Goal: Task Accomplishment & Management: Manage account settings

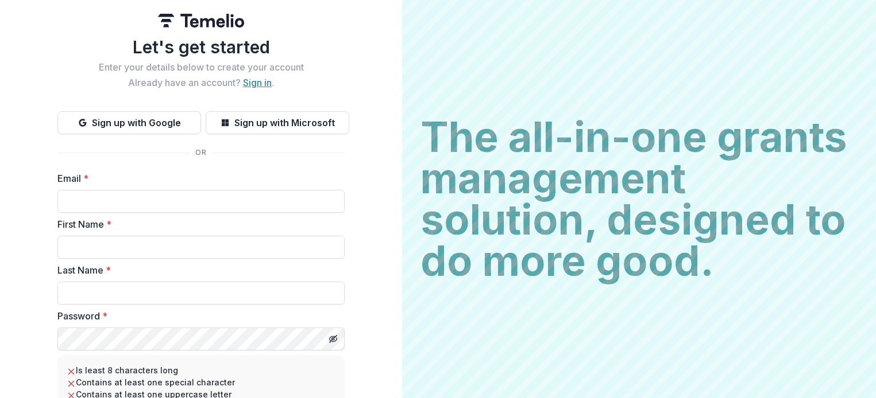
click at [249, 86] on link "Sign in" at bounding box center [257, 82] width 29 height 11
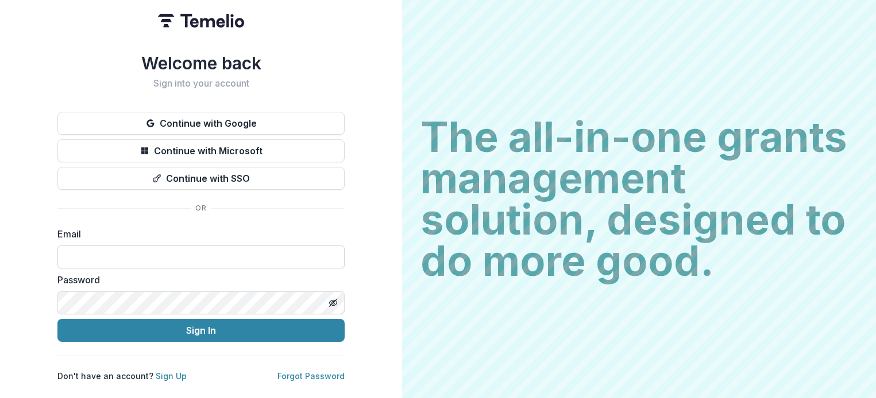
click at [95, 253] on input at bounding box center [200, 257] width 287 height 23
type input "**********"
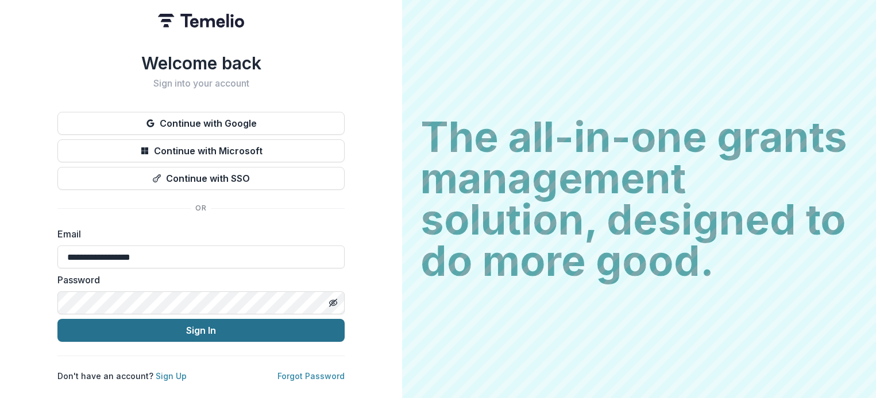
click at [155, 328] on button "Sign In" at bounding box center [200, 330] width 287 height 23
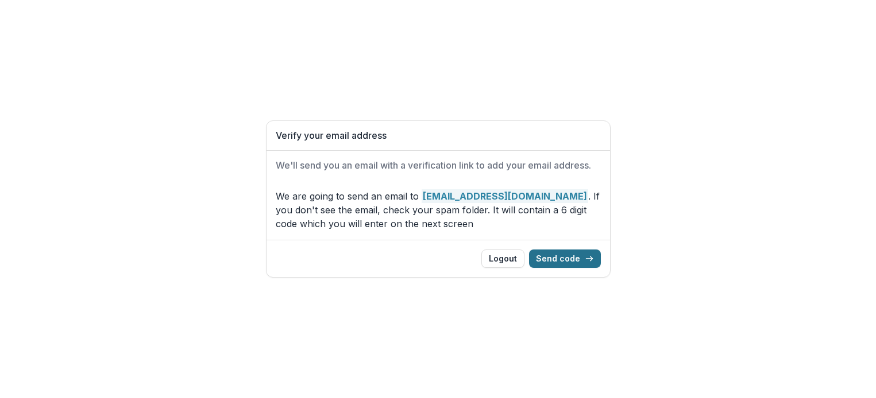
click at [569, 259] on button "Send code" at bounding box center [565, 259] width 72 height 18
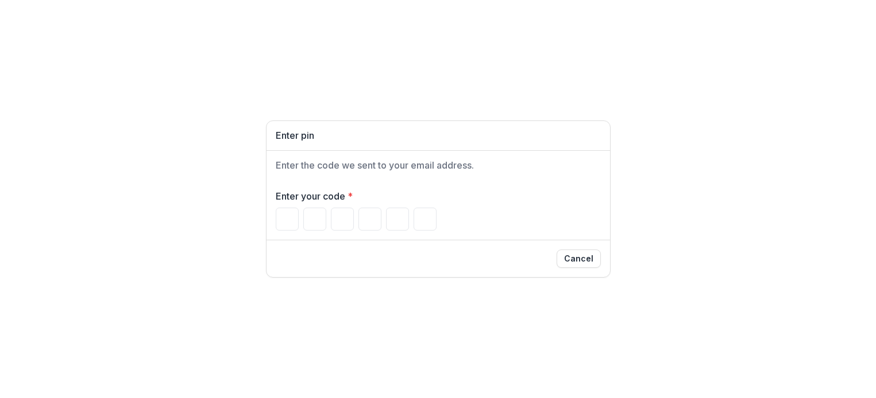
click at [237, 98] on div "Enter pin Enter the code we sent to your email address. Enter your code * Cancel" at bounding box center [438, 199] width 876 height 398
click at [282, 220] on input "Please enter your pin code" at bounding box center [287, 219] width 23 height 23
type input "*"
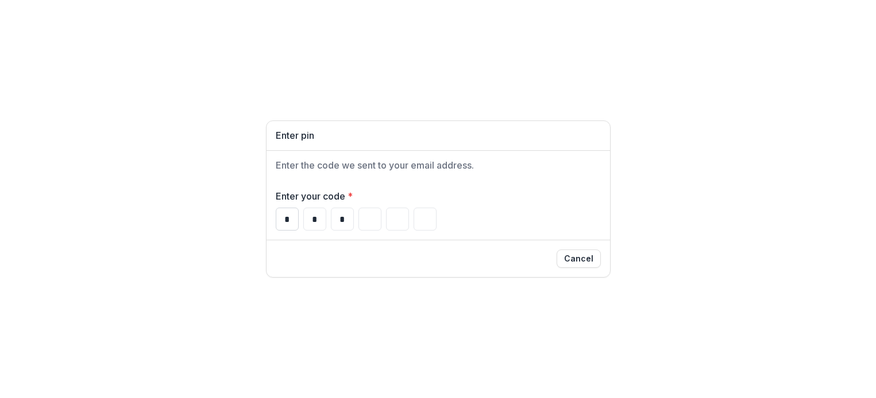
type input "*"
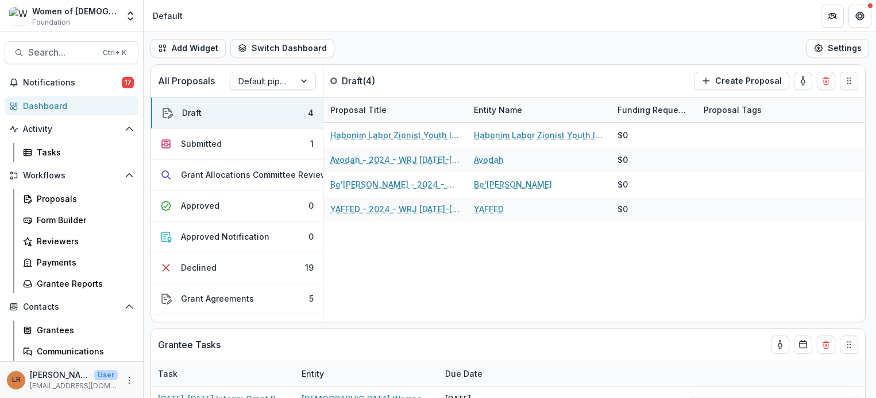
click at [504, 28] on header "Default" at bounding box center [510, 16] width 732 height 32
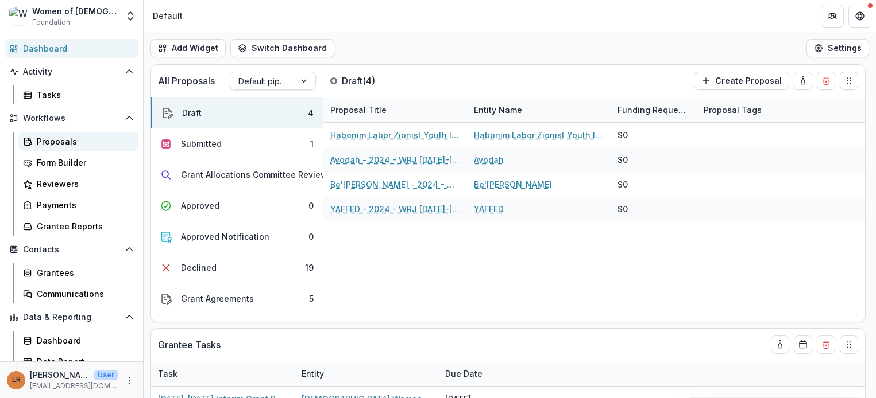
scroll to position [67, 0]
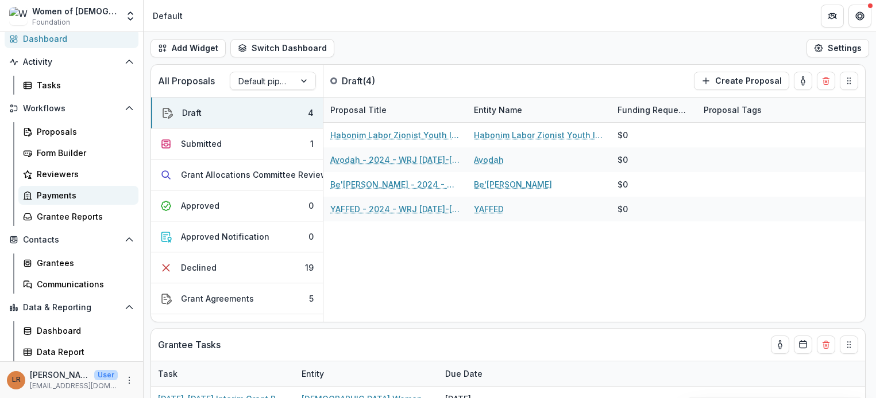
click at [55, 198] on div "Payments" at bounding box center [83, 195] width 92 height 12
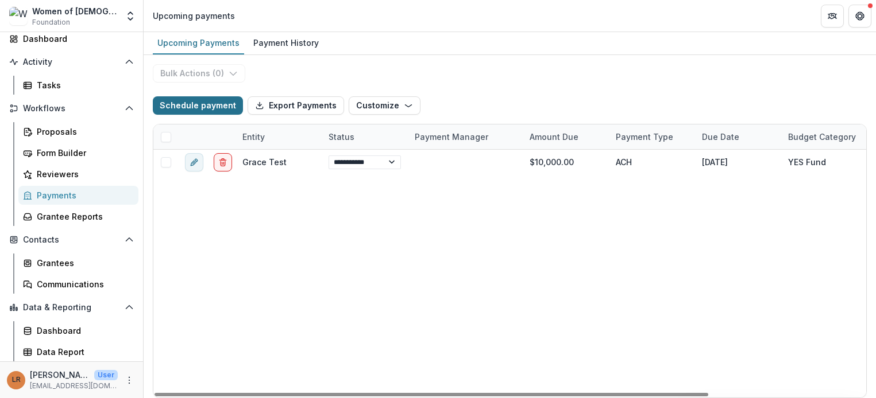
click at [210, 103] on button "Schedule payment" at bounding box center [198, 105] width 90 height 18
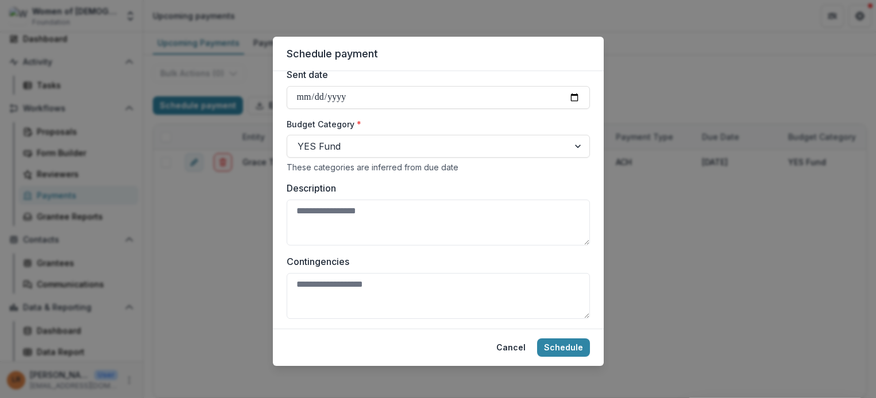
scroll to position [439, 0]
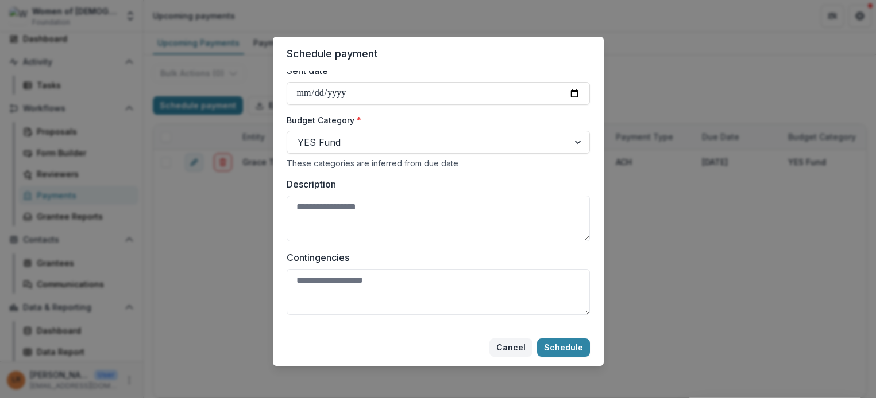
click at [512, 346] on button "Cancel" at bounding box center [510, 348] width 43 height 18
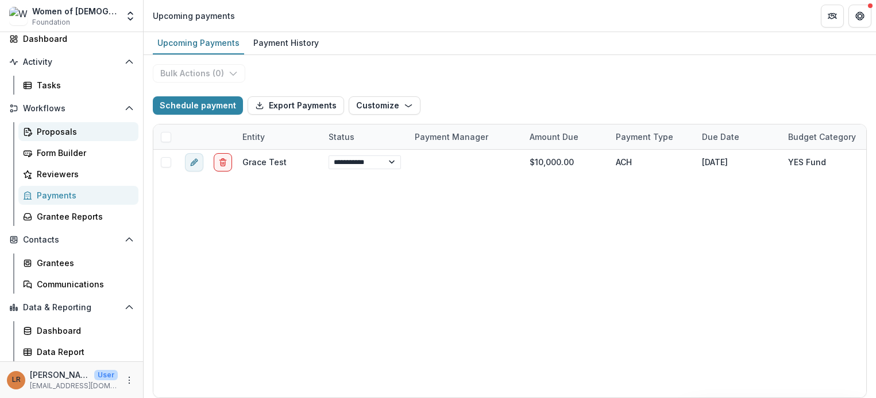
click at [46, 127] on div "Proposals" at bounding box center [83, 132] width 92 height 12
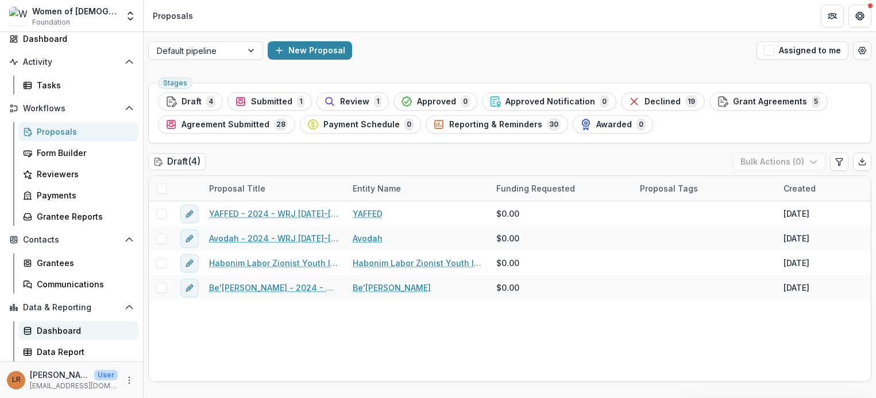
click at [84, 326] on div "Dashboard" at bounding box center [83, 331] width 92 height 12
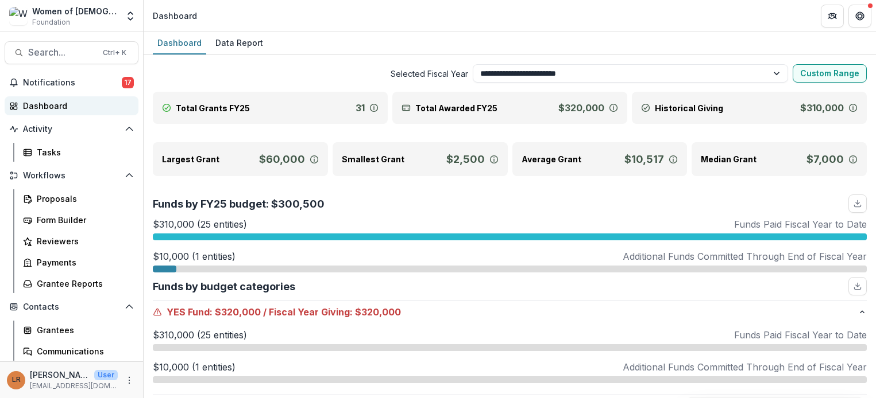
click at [51, 98] on link "Dashboard" at bounding box center [72, 105] width 134 height 19
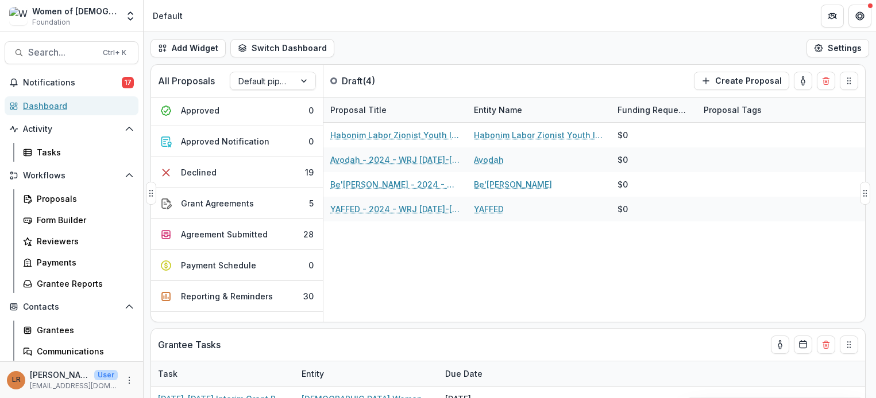
scroll to position [115, 0]
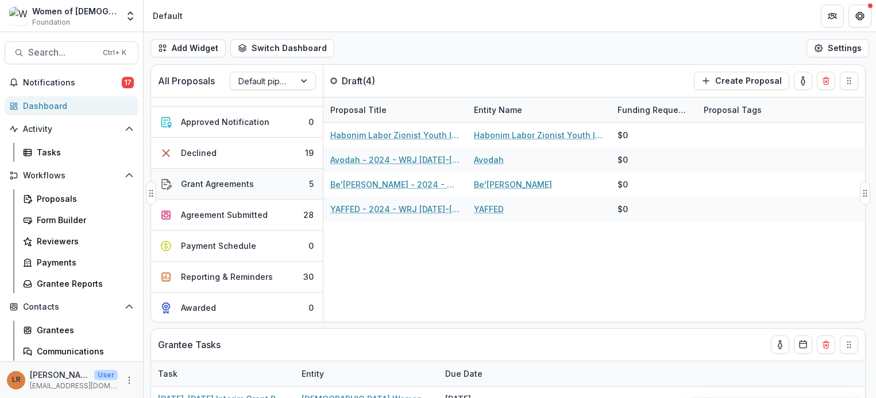
click at [252, 178] on button "Grant Agreements 5" at bounding box center [237, 184] width 172 height 31
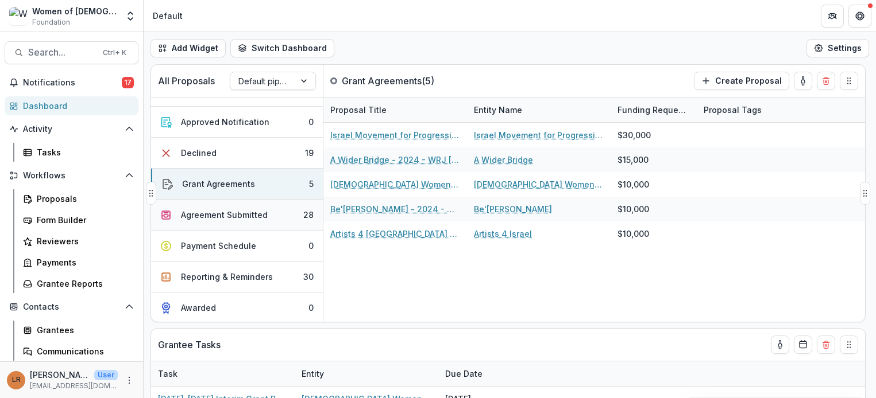
click at [261, 212] on div "Agreement Submitted" at bounding box center [224, 215] width 87 height 12
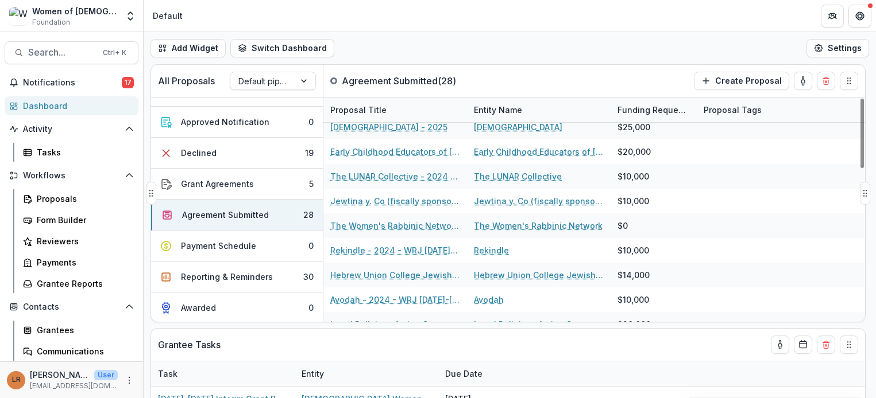
scroll to position [0, 0]
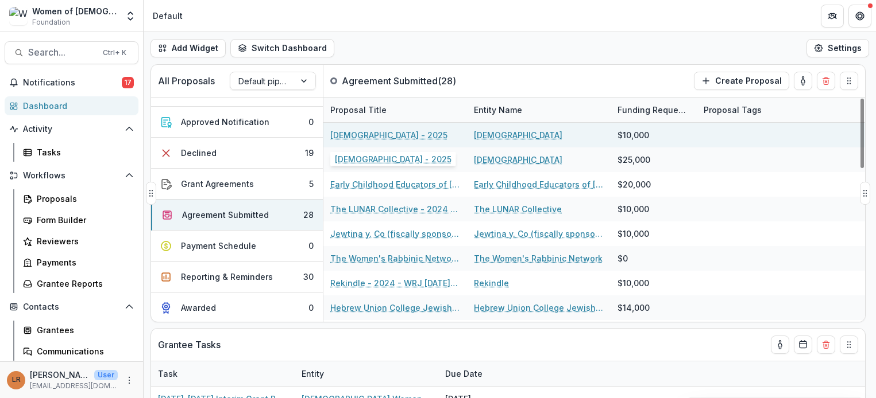
click at [404, 139] on link "Union of Reform Judaism - 2025" at bounding box center [388, 135] width 117 height 12
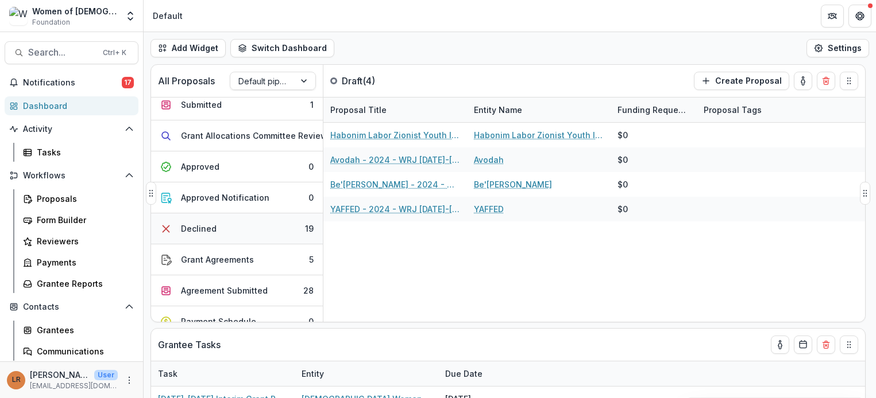
scroll to position [57, 0]
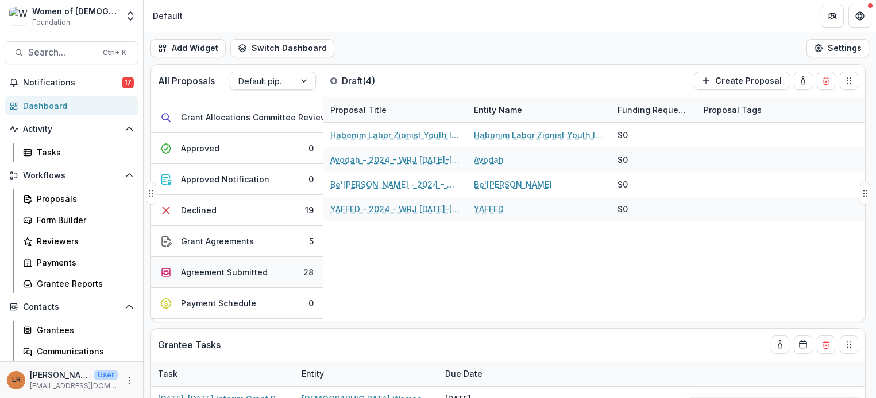
click at [247, 272] on div "Agreement Submitted" at bounding box center [224, 272] width 87 height 12
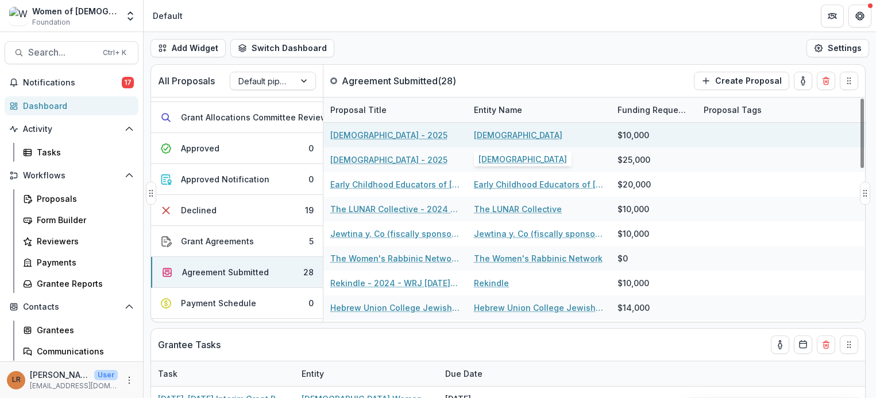
click at [539, 133] on link "Union of Reform Judaism" at bounding box center [518, 135] width 88 height 12
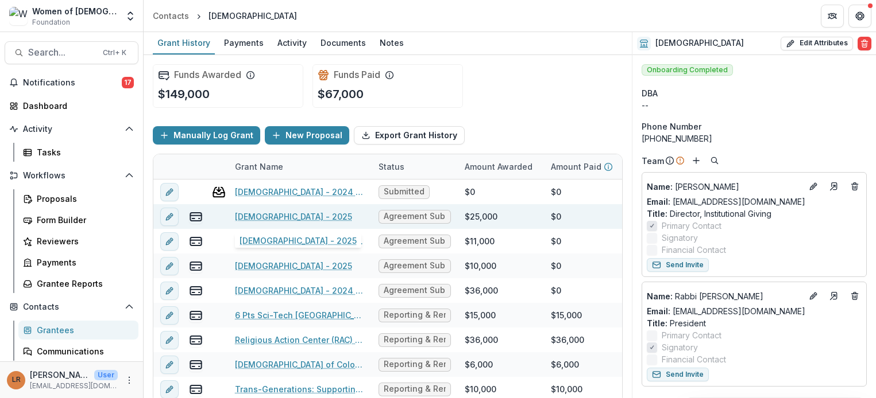
click at [297, 219] on link "Union of Reform Judaism - 2025" at bounding box center [293, 217] width 117 height 12
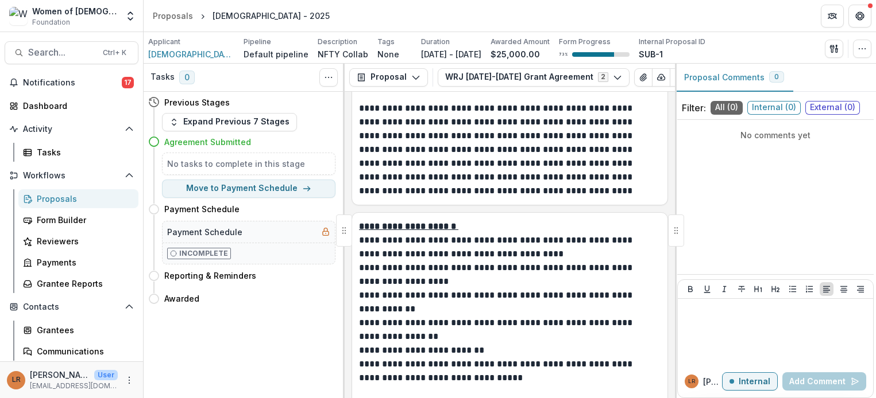
scroll to position [2295, 0]
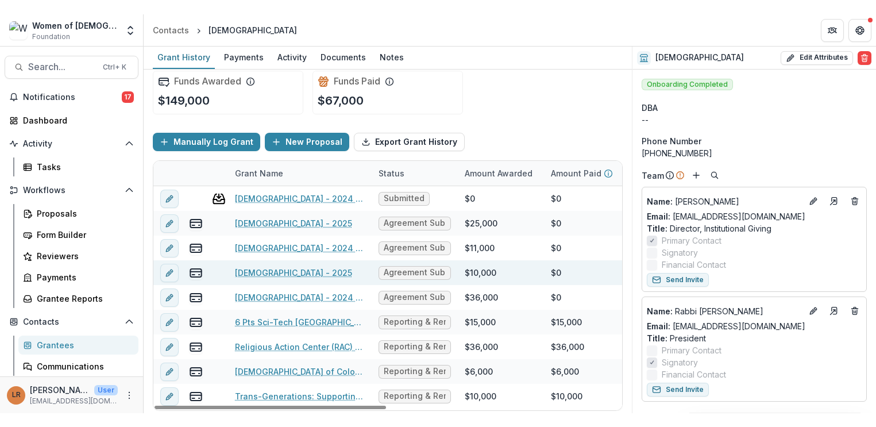
scroll to position [10, 0]
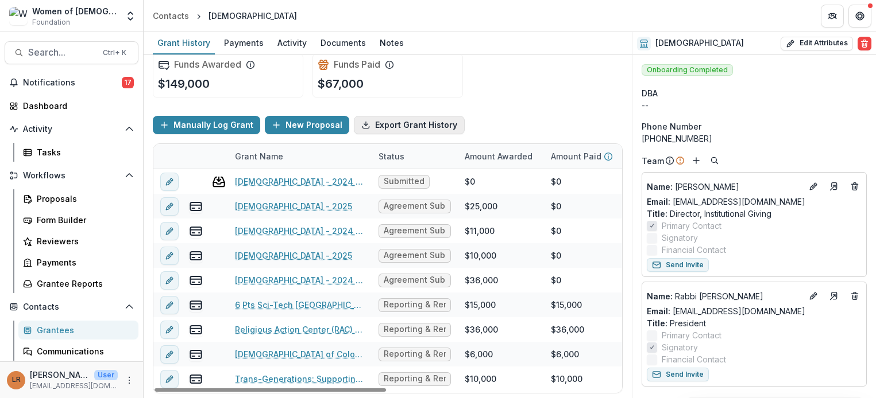
click at [390, 126] on button "Export Grant History" at bounding box center [409, 125] width 111 height 18
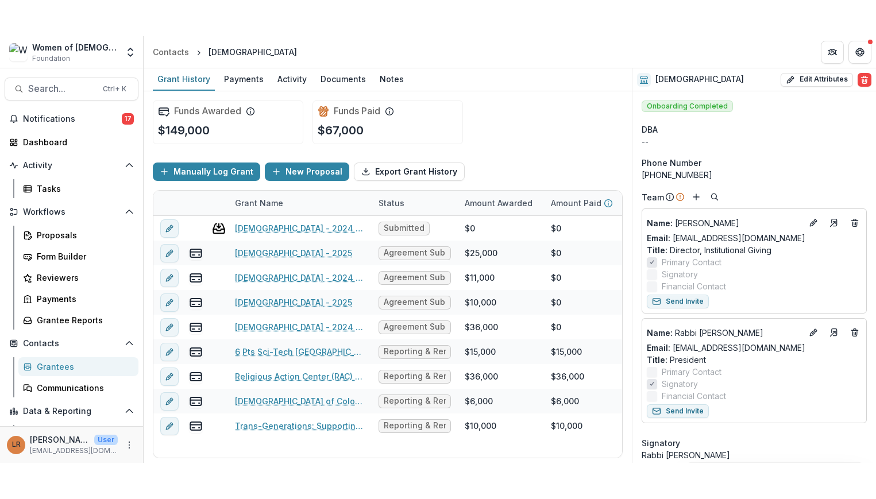
scroll to position [0, 0]
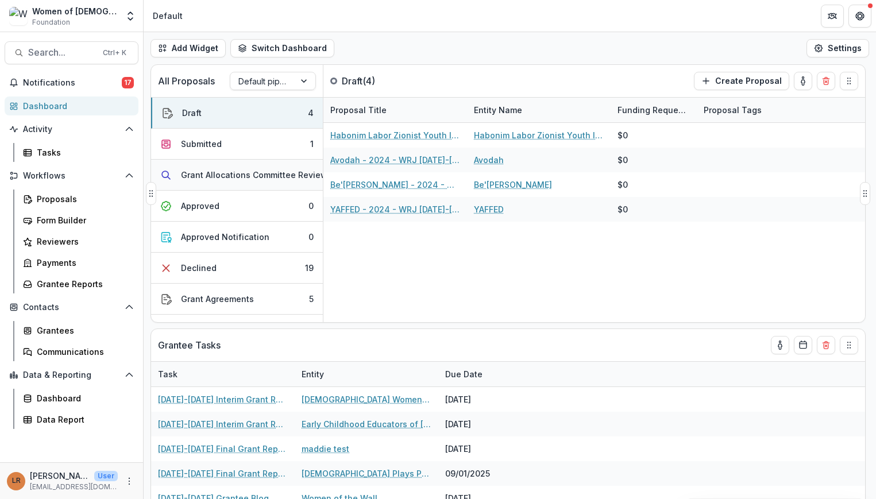
click at [260, 184] on button "Grant Allocations Committee Review 1" at bounding box center [237, 175] width 172 height 31
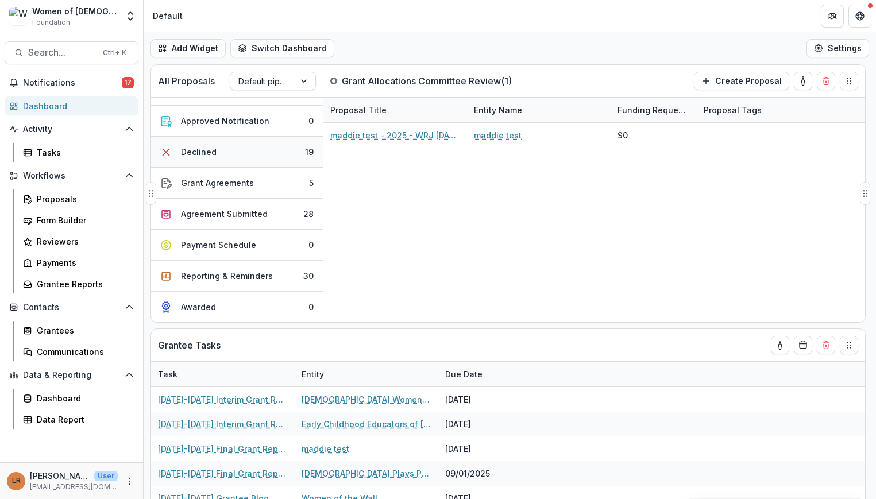
scroll to position [125, 0]
click at [231, 199] on button "Agreement Submitted 28" at bounding box center [237, 214] width 172 height 31
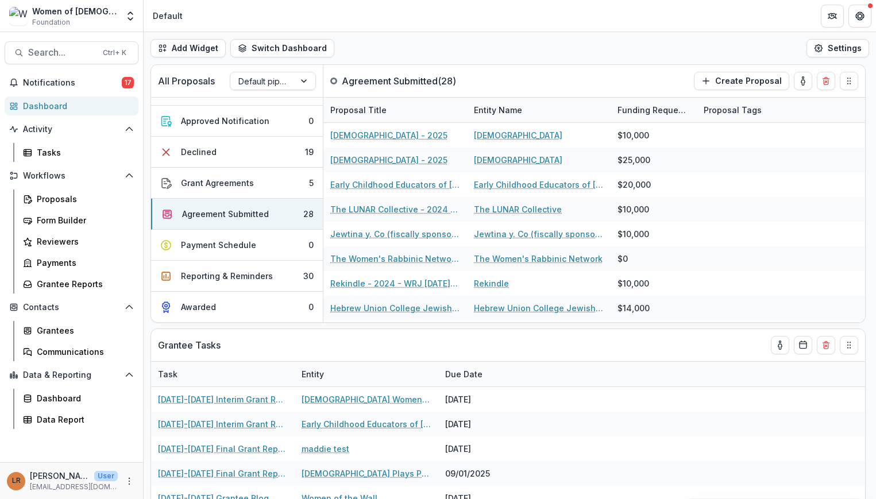
click at [727, 10] on header "Default" at bounding box center [510, 16] width 732 height 32
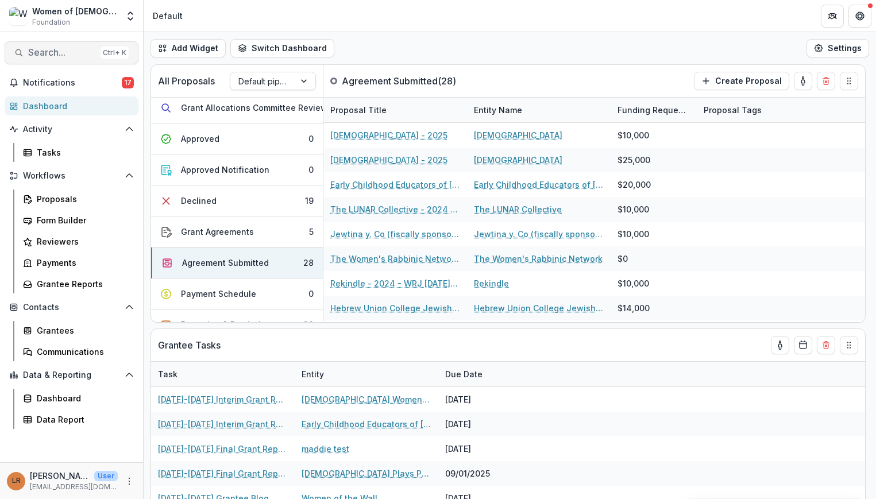
click at [62, 55] on span "Search..." at bounding box center [62, 52] width 68 height 11
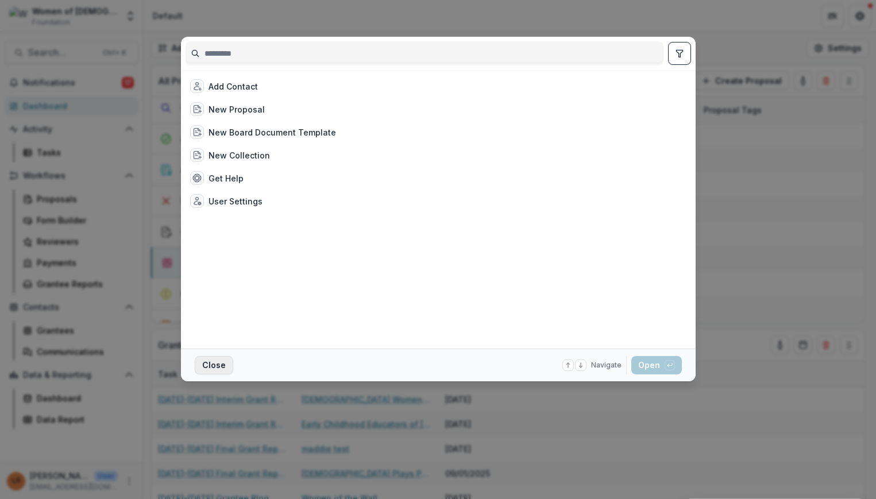
click at [208, 369] on button "Close" at bounding box center [214, 365] width 38 height 18
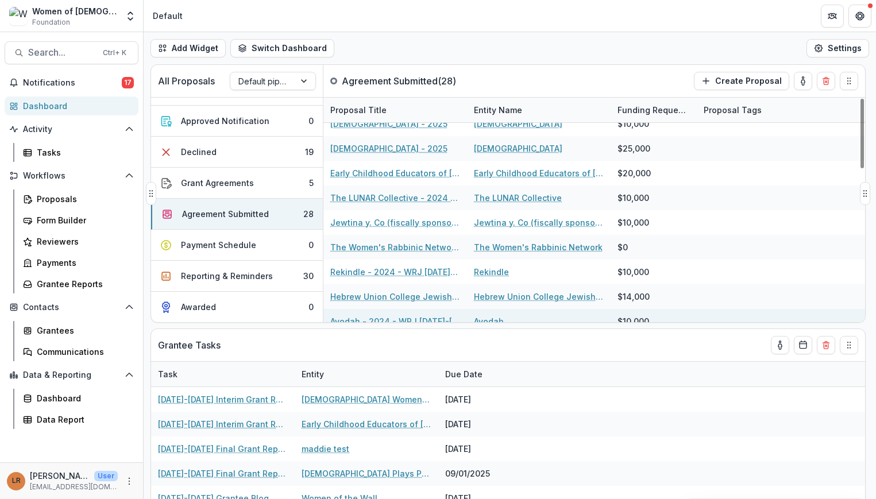
scroll to position [0, 0]
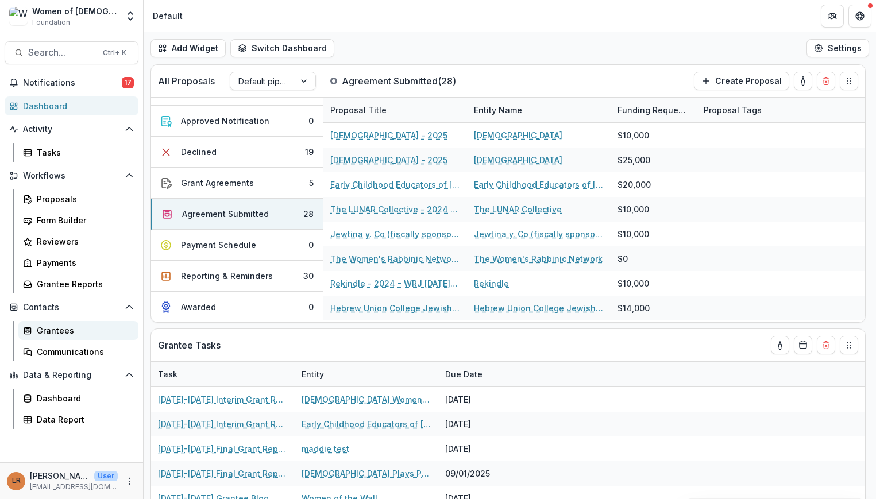
click at [65, 328] on div "Grantees" at bounding box center [83, 330] width 92 height 12
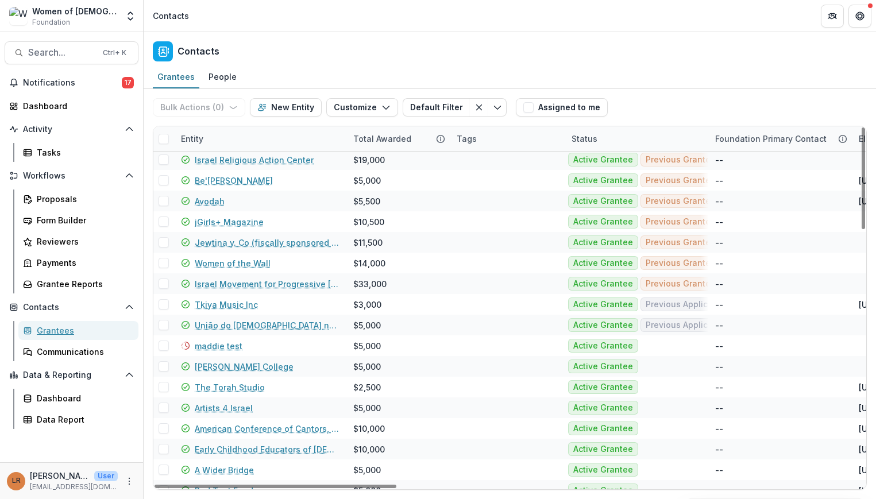
scroll to position [287, 0]
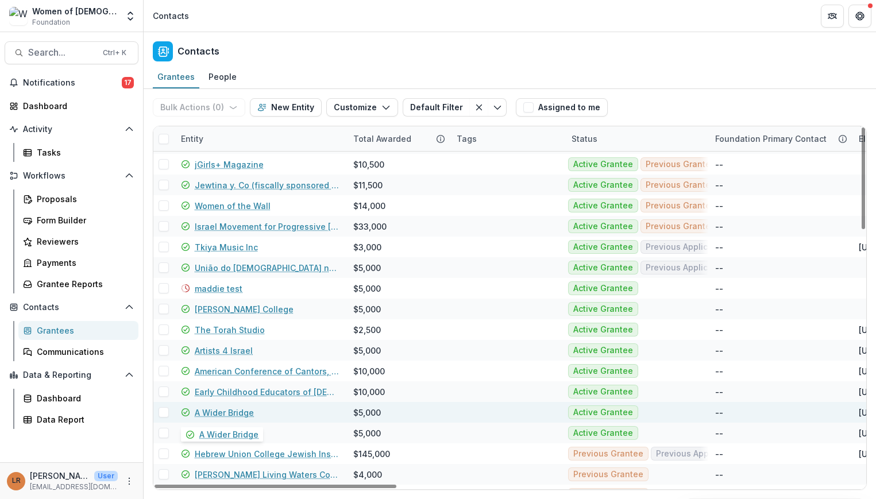
click at [233, 398] on link "A Wider Bridge" at bounding box center [224, 413] width 59 height 12
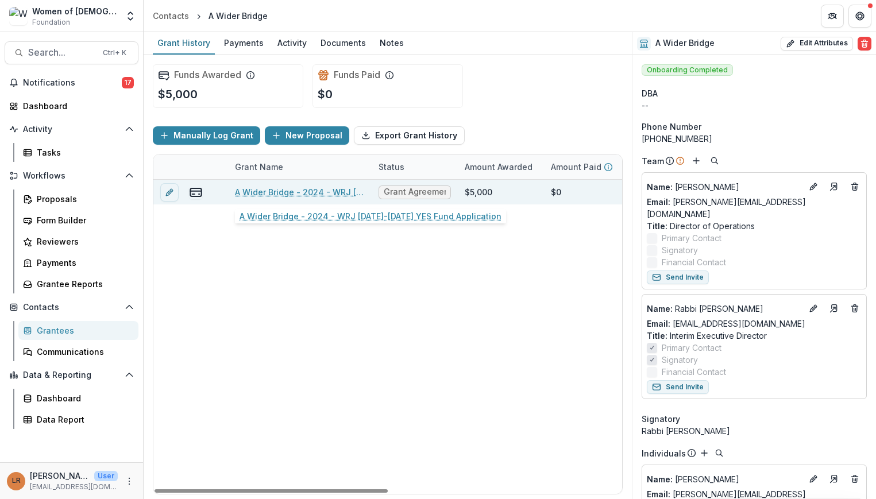
click at [288, 196] on link "A Wider Bridge - 2024 - WRJ 2025-2026 YES Fund Application" at bounding box center [300, 192] width 130 height 12
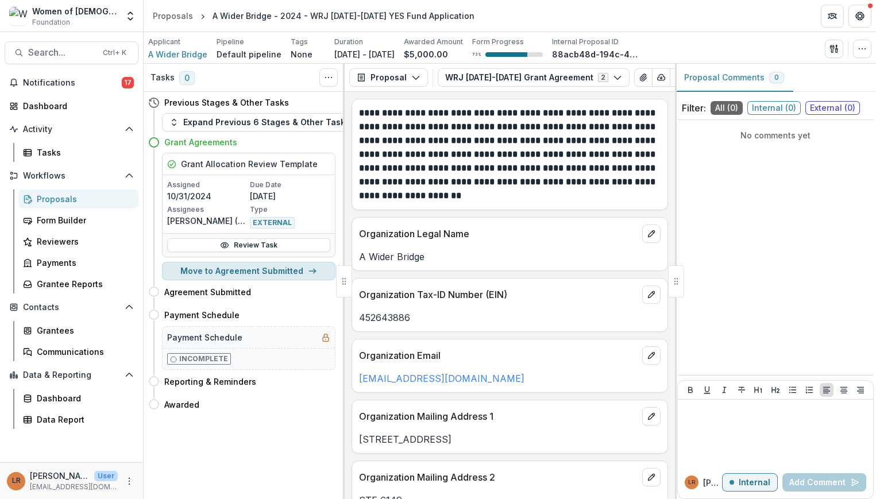
click at [189, 270] on button "Move to Agreement Submitted" at bounding box center [248, 271] width 173 height 18
select select "**********"
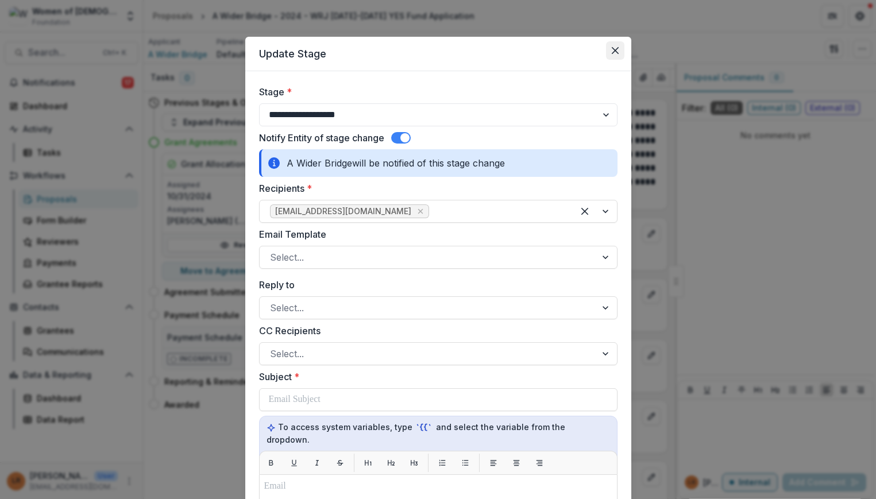
click at [613, 54] on button "Close" at bounding box center [615, 50] width 18 height 18
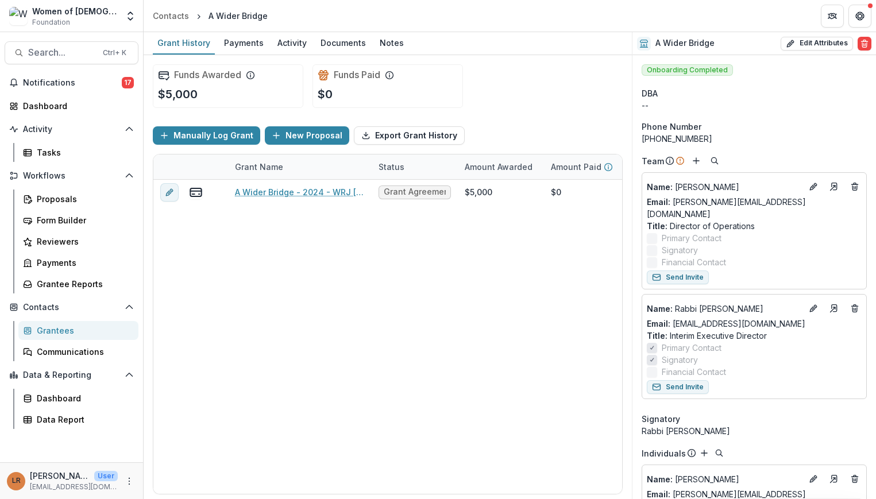
drag, startPoint x: 613, startPoint y: 6, endPoint x: 596, endPoint y: 67, distance: 63.3
click at [613, 6] on header "Contacts A Wider Bridge" at bounding box center [510, 16] width 732 height 32
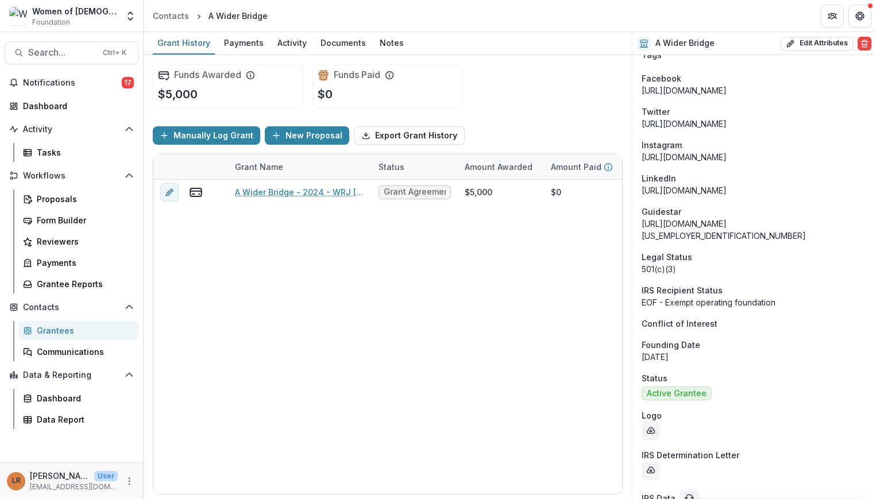
scroll to position [1337, 0]
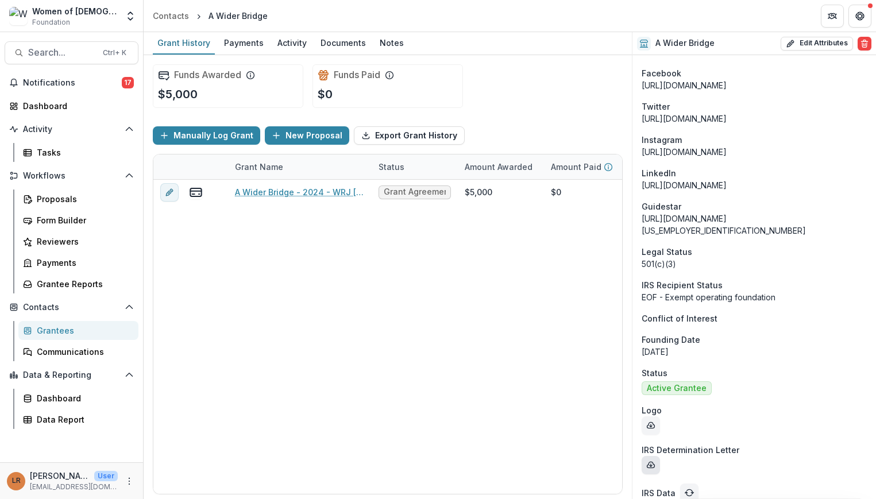
click at [650, 398] on icon "download-determination-letter" at bounding box center [650, 465] width 7 height 6
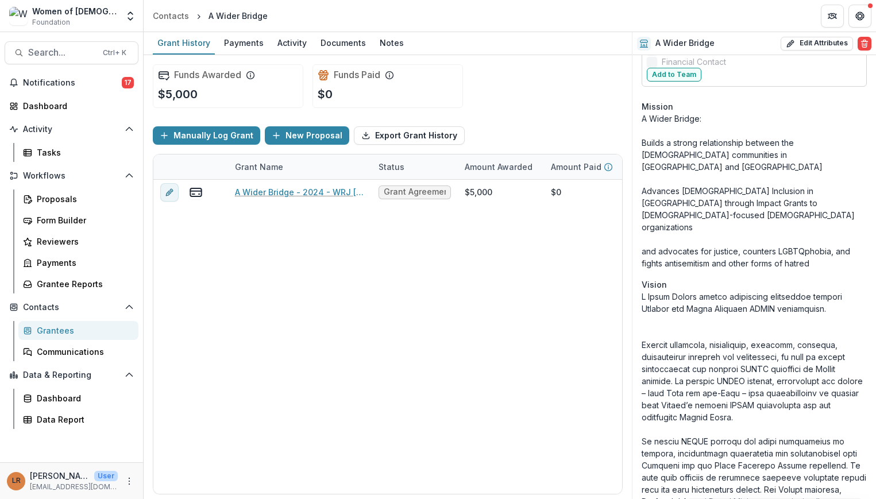
scroll to position [303, 0]
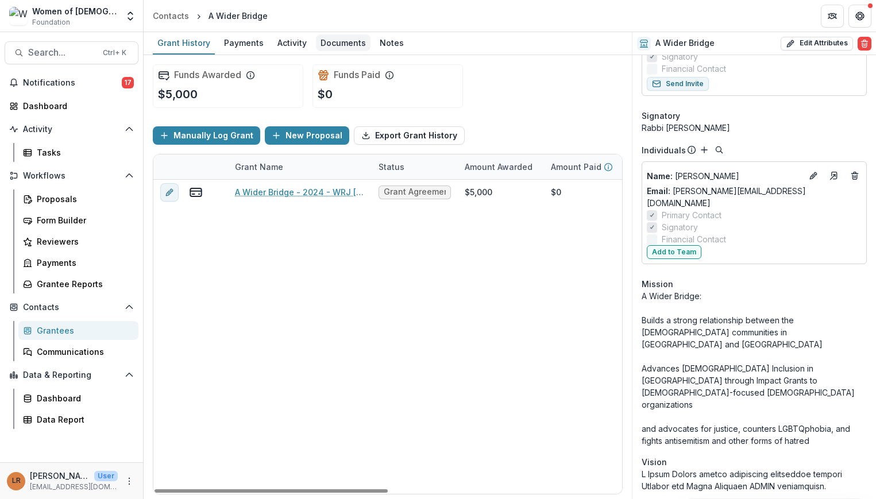
click at [331, 35] on div "Documents" at bounding box center [343, 42] width 55 height 17
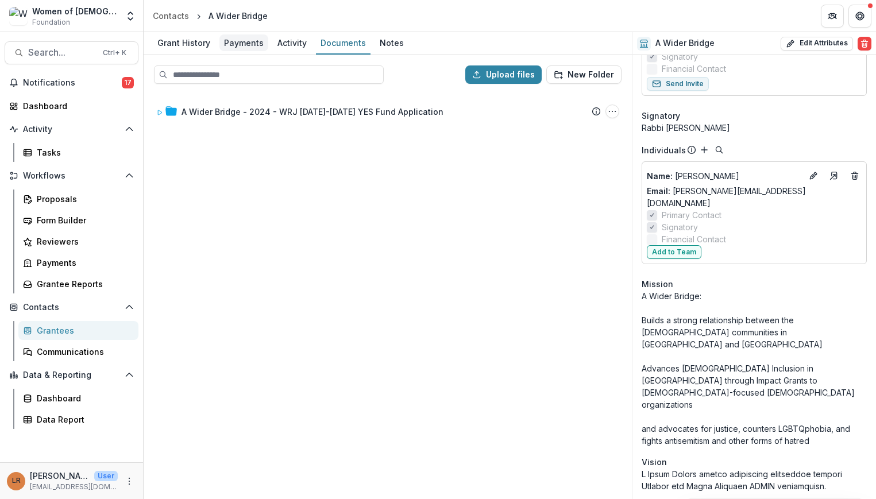
click at [231, 51] on div "Payments" at bounding box center [243, 42] width 49 height 17
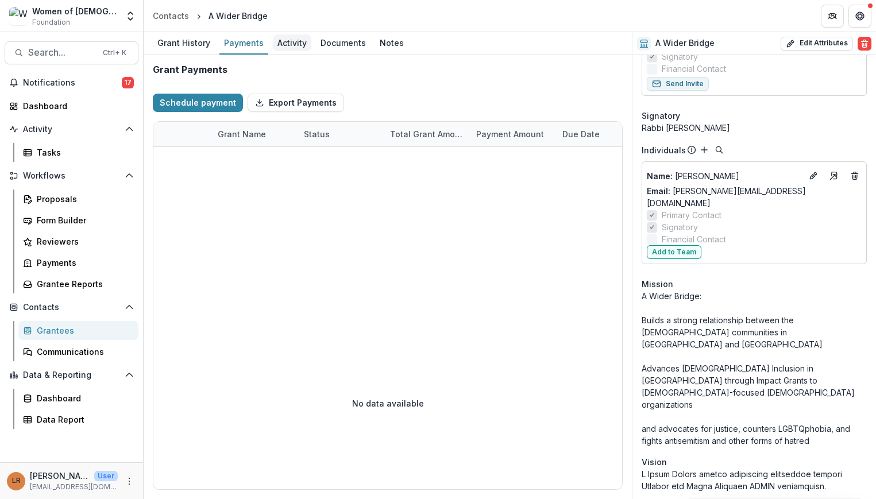
click at [275, 49] on div "Activity" at bounding box center [292, 42] width 38 height 17
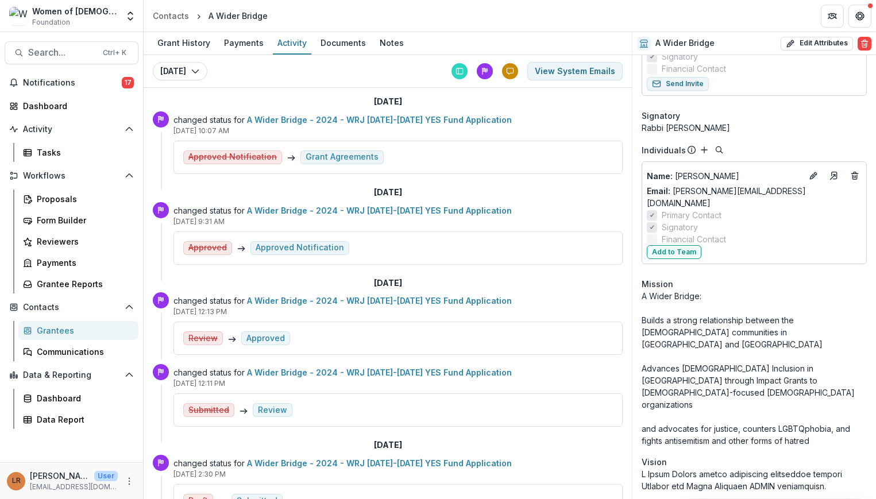
click at [61, 331] on div "Grantees" at bounding box center [83, 330] width 92 height 12
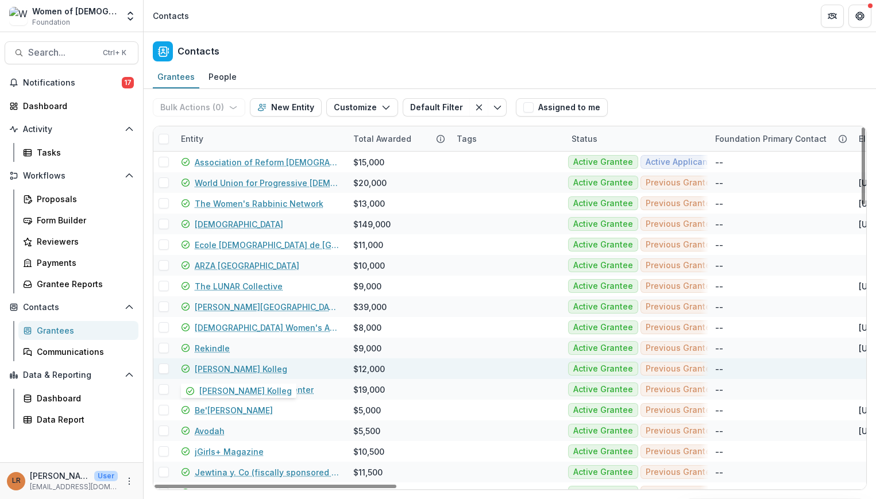
click at [250, 368] on link "Abraham Geiger Kolleg" at bounding box center [241, 369] width 92 height 12
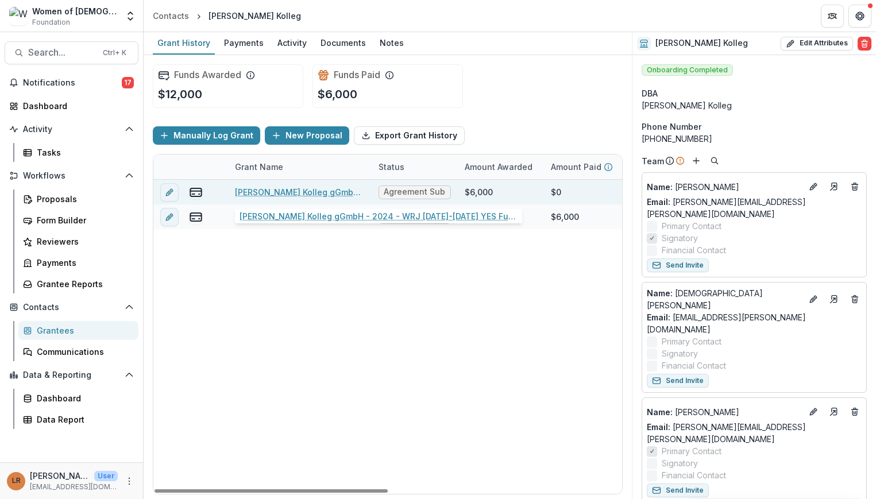
click at [332, 191] on link "Abraham Geiger Kolleg gGmbH - 2024 - WRJ 2025-2026 YES Fund Application" at bounding box center [300, 192] width 130 height 12
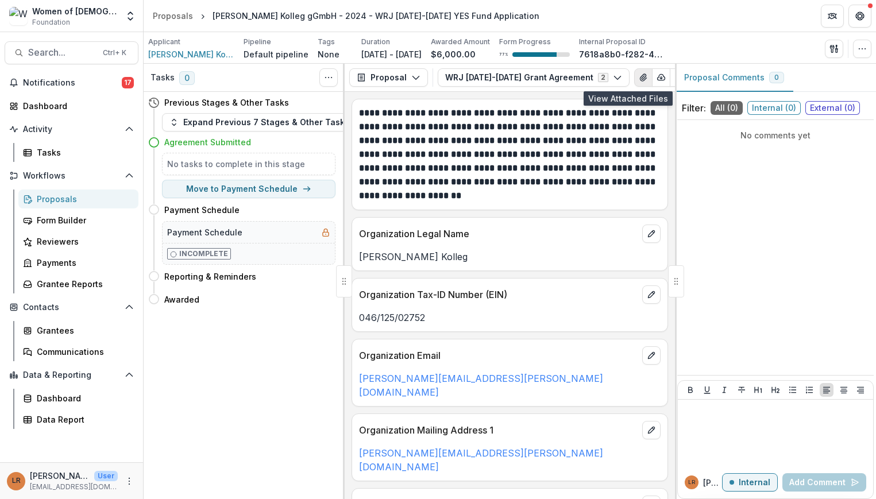
click at [638, 79] on icon "View Attached Files" at bounding box center [642, 77] width 9 height 9
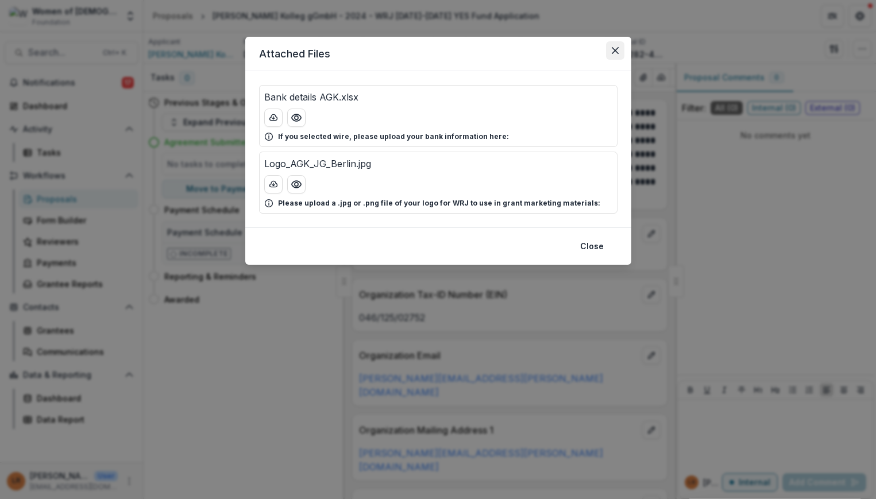
click at [612, 47] on button "Close" at bounding box center [615, 50] width 18 height 18
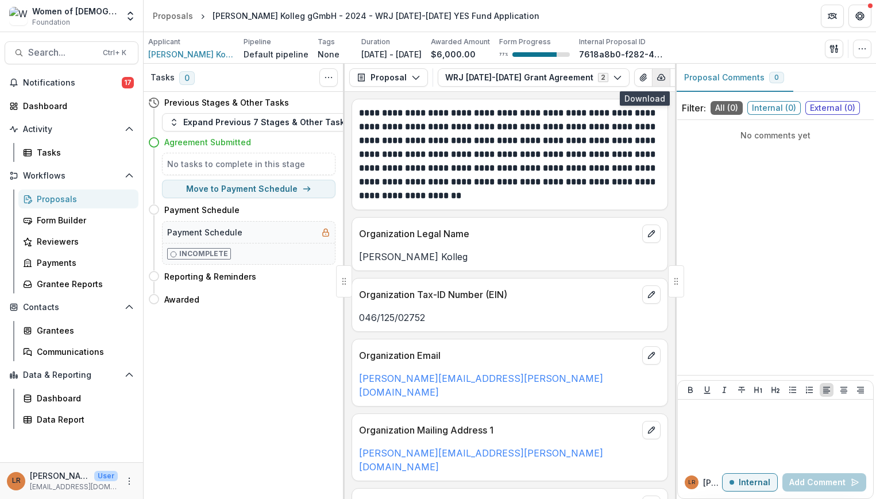
click at [661, 78] on line "button" at bounding box center [661, 77] width 0 height 2
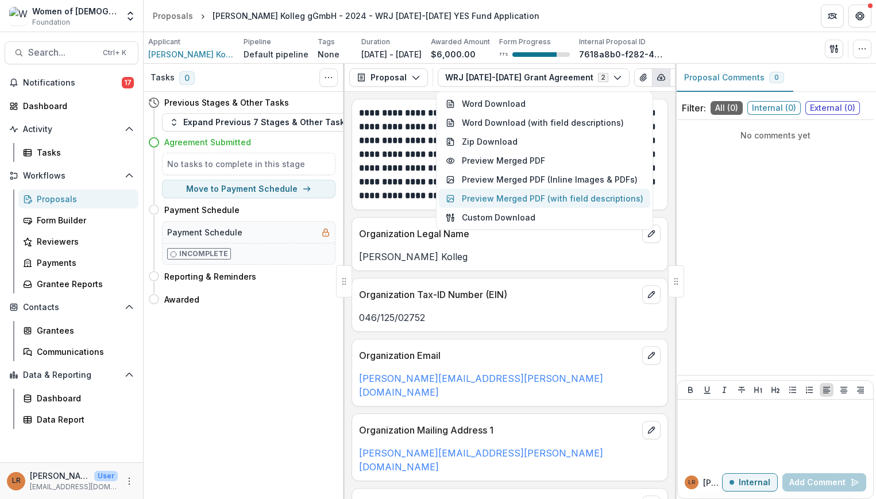
click at [589, 199] on button "Preview Merged PDF (with field descriptions)" at bounding box center [544, 198] width 211 height 19
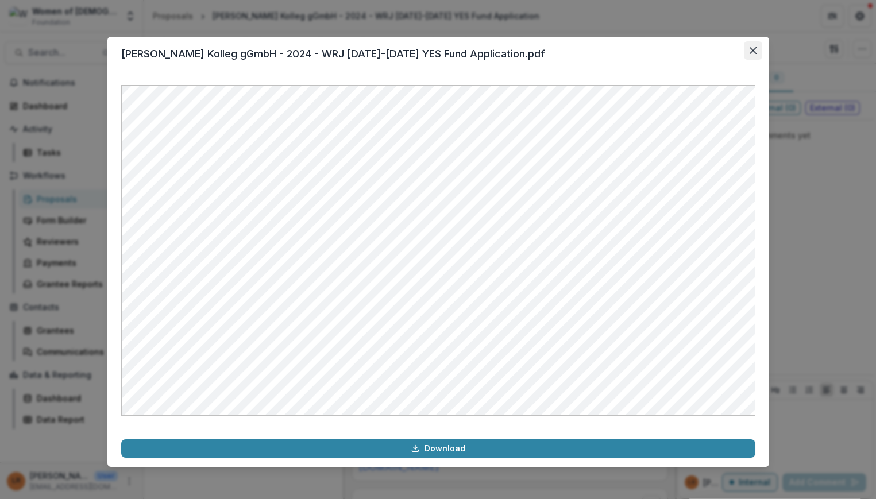
click at [755, 53] on icon "Close" at bounding box center [752, 50] width 7 height 7
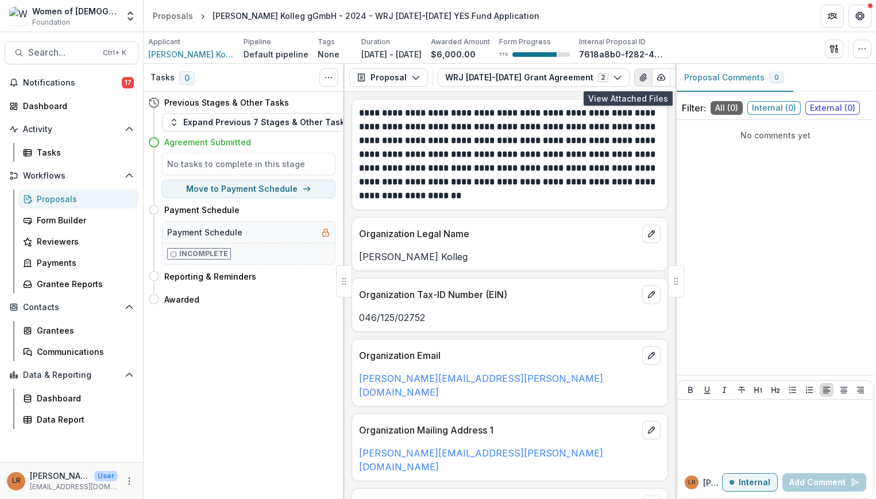
click at [640, 77] on icon "View Attached Files" at bounding box center [643, 77] width 6 height 7
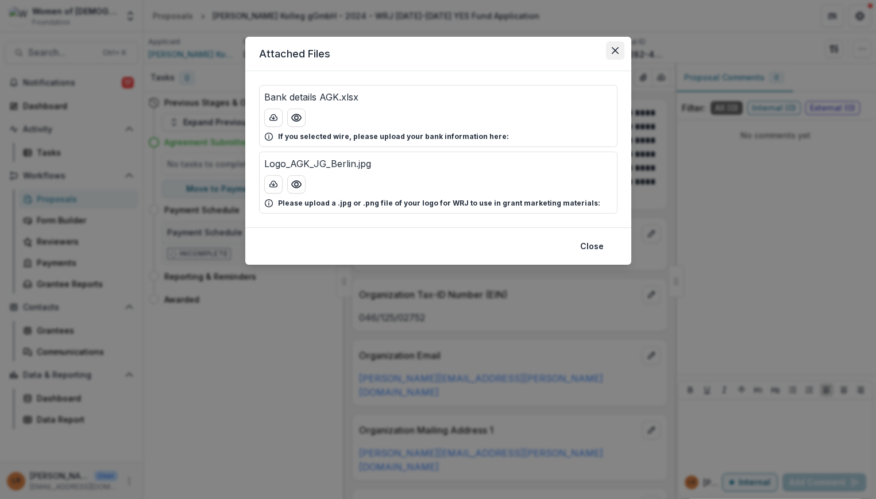
click at [616, 55] on button "Close" at bounding box center [615, 50] width 18 height 18
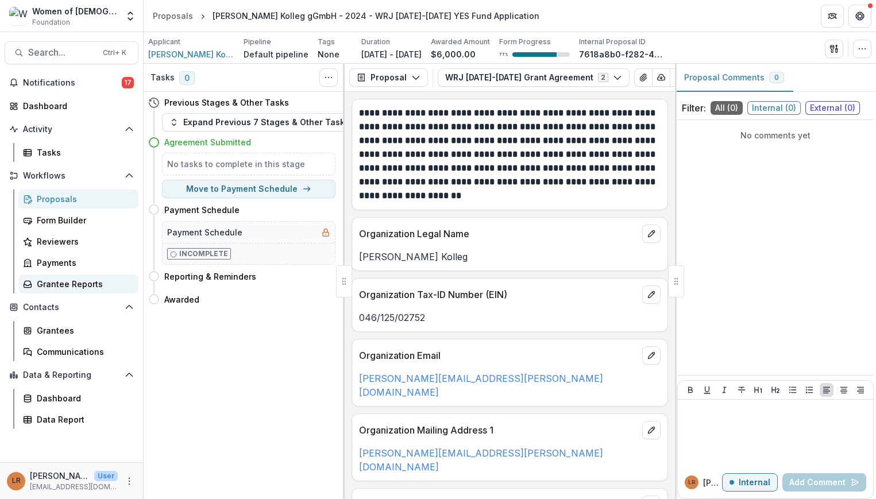
click at [65, 279] on div "Grantee Reports" at bounding box center [83, 284] width 92 height 12
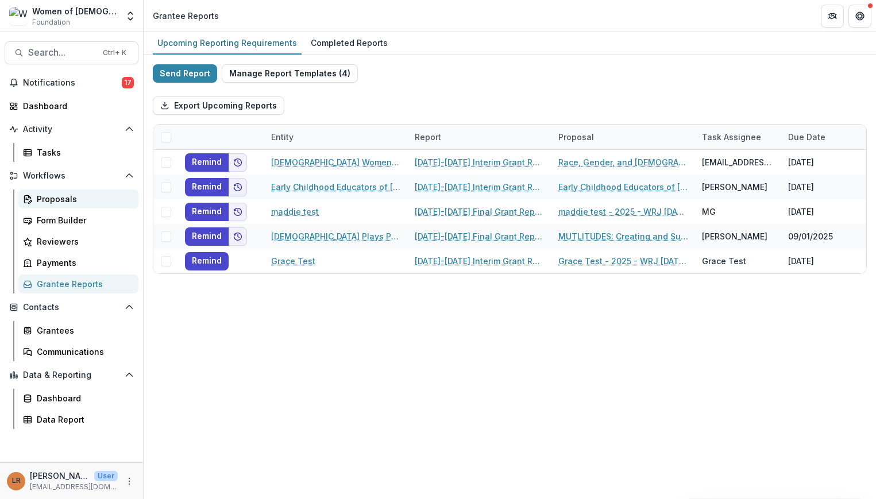
click at [53, 202] on div "Proposals" at bounding box center [83, 199] width 92 height 12
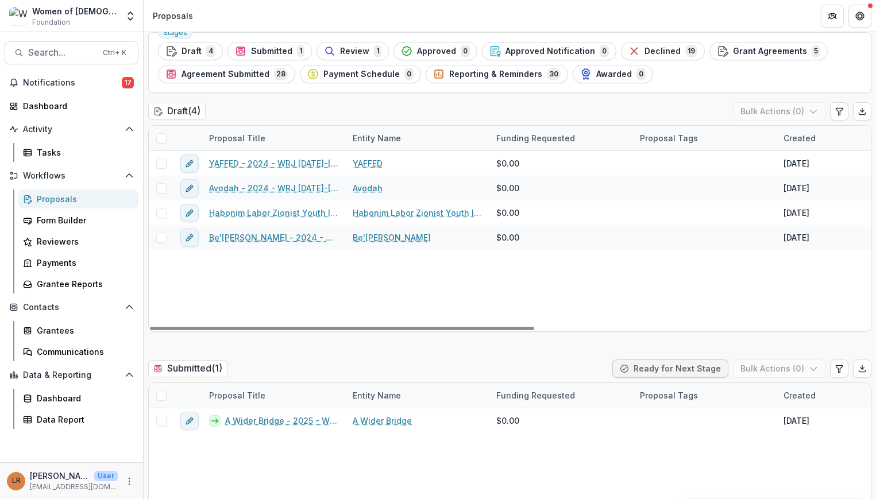
scroll to position [57, 0]
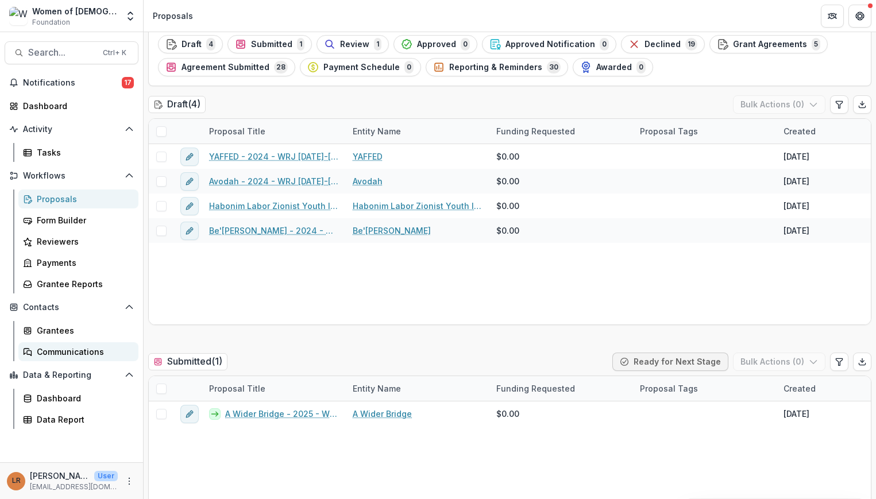
click at [72, 356] on div "Communications" at bounding box center [83, 352] width 92 height 12
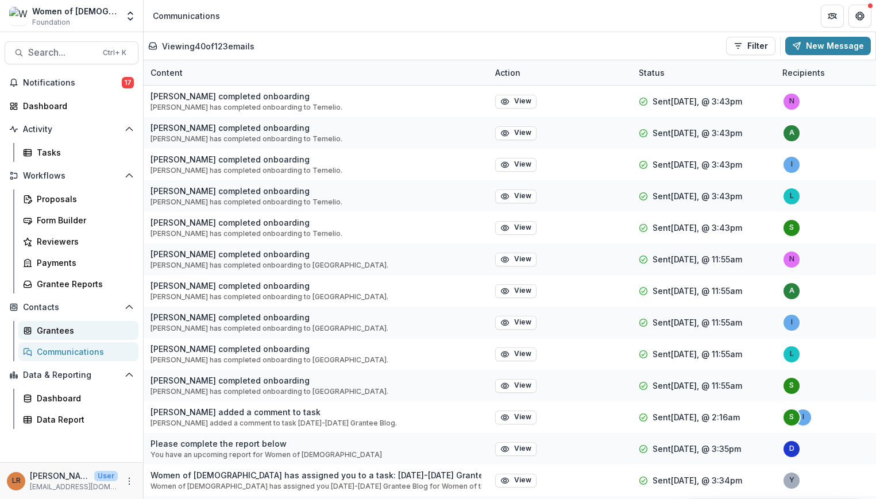
click at [59, 339] on link "Grantees" at bounding box center [78, 330] width 120 height 19
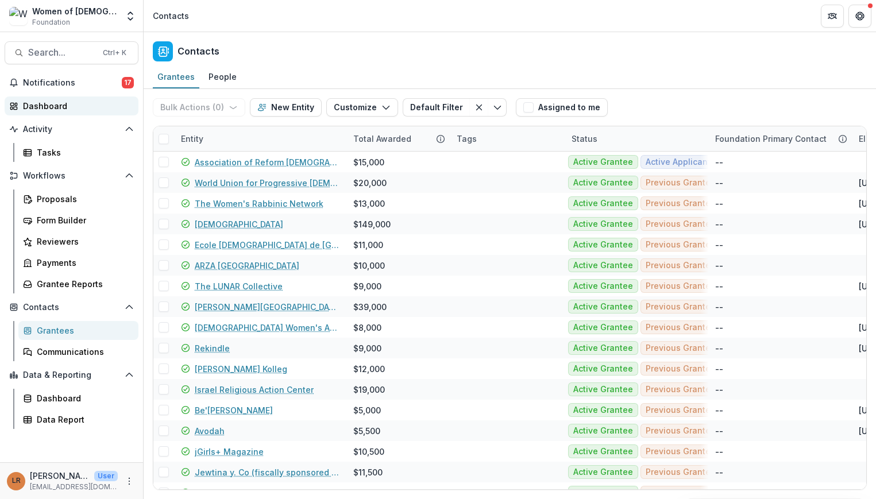
click at [29, 113] on link "Dashboard" at bounding box center [72, 105] width 134 height 19
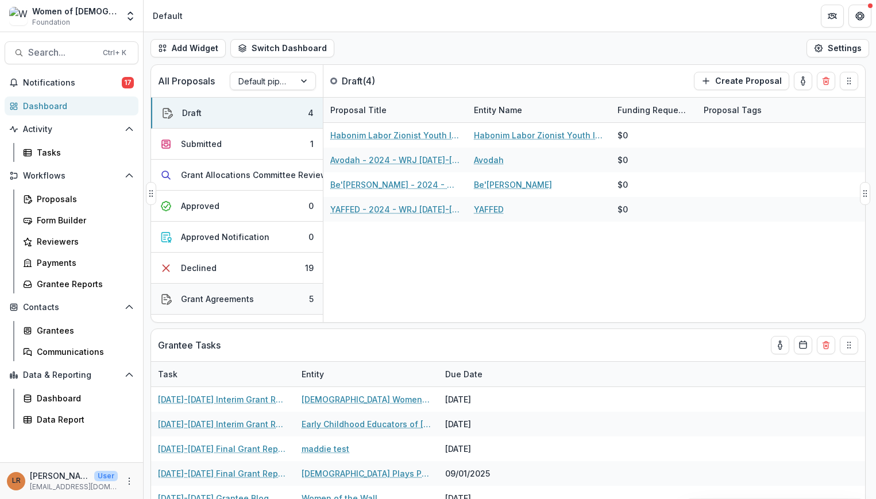
click at [214, 300] on div "Grant Agreements" at bounding box center [217, 299] width 73 height 12
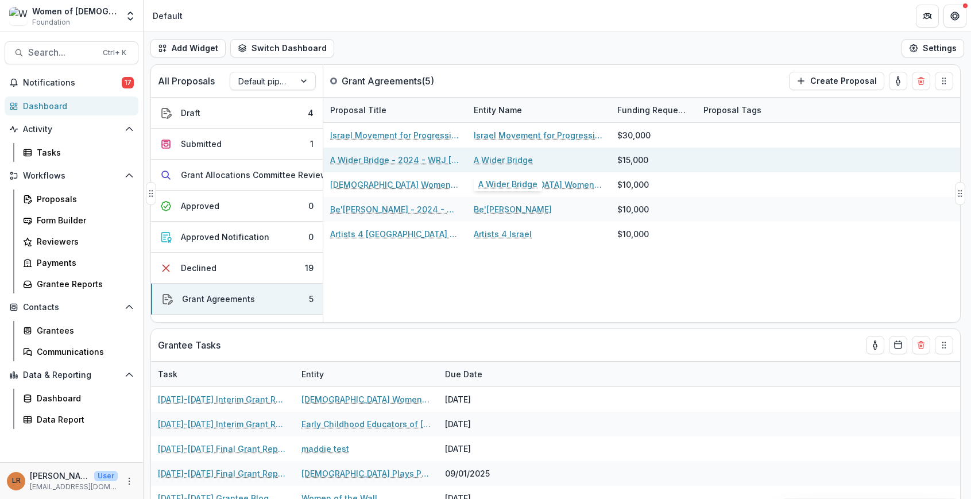
click at [506, 159] on link "A Wider Bridge" at bounding box center [503, 160] width 59 height 12
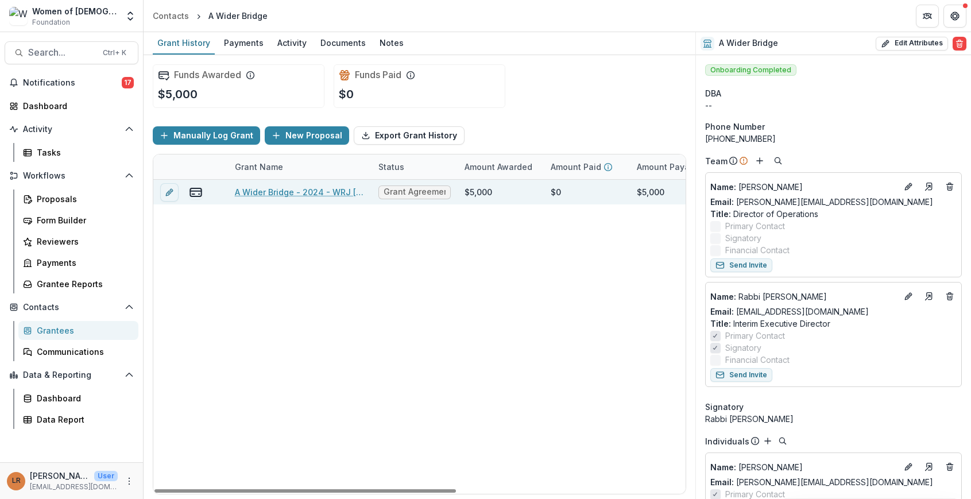
click at [406, 194] on span "Grant Agreements" at bounding box center [415, 192] width 62 height 10
click at [425, 191] on span "Grant Agreements" at bounding box center [415, 192] width 62 height 10
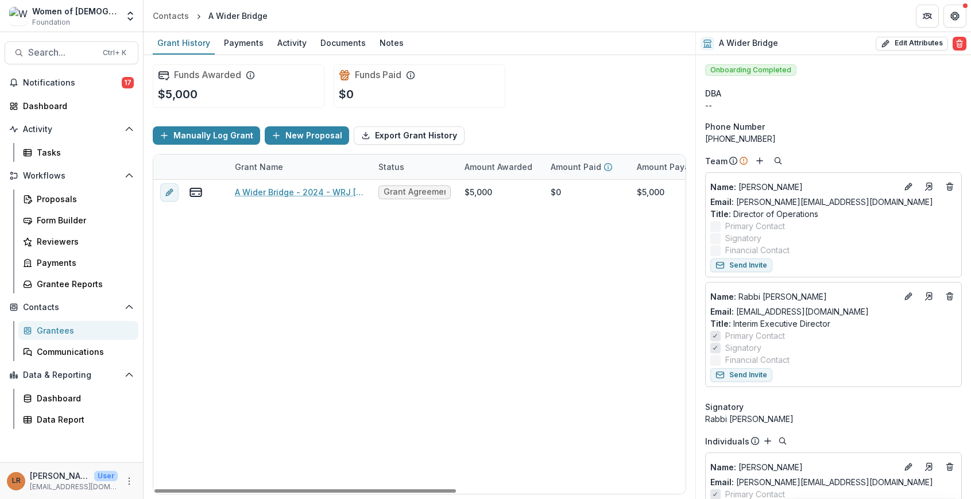
click at [450, 239] on div "A Wider Bridge - 2024 - WRJ 2025-2026 YES Fund Application Grant Agreements $5,…" at bounding box center [621, 337] width 936 height 314
click at [327, 45] on div "Documents" at bounding box center [343, 42] width 55 height 17
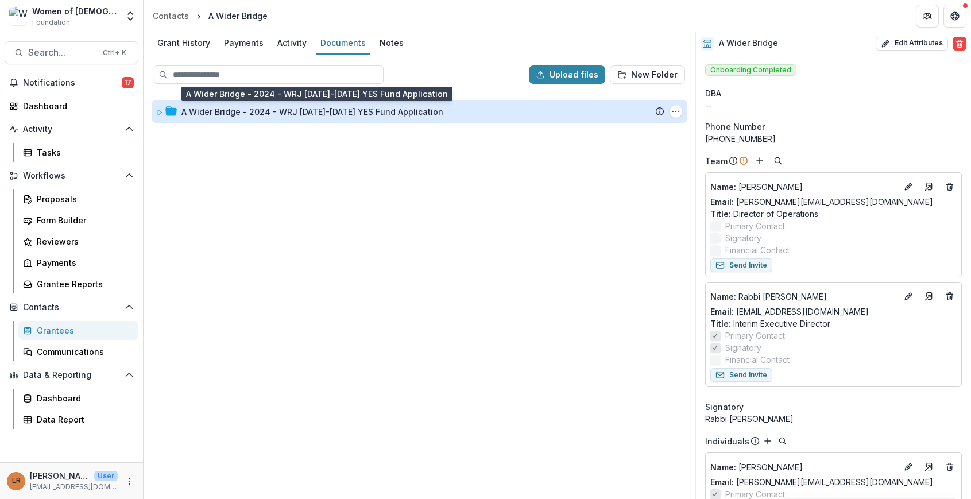
click at [342, 113] on div "A Wider Bridge - 2024 - WRJ 2025-2026 YES Fund Application" at bounding box center [312, 112] width 262 height 12
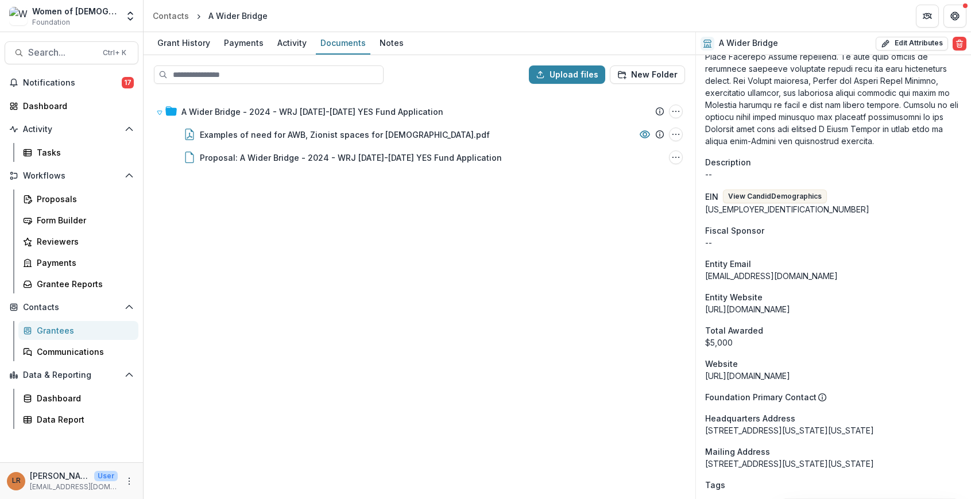
scroll to position [772, 0]
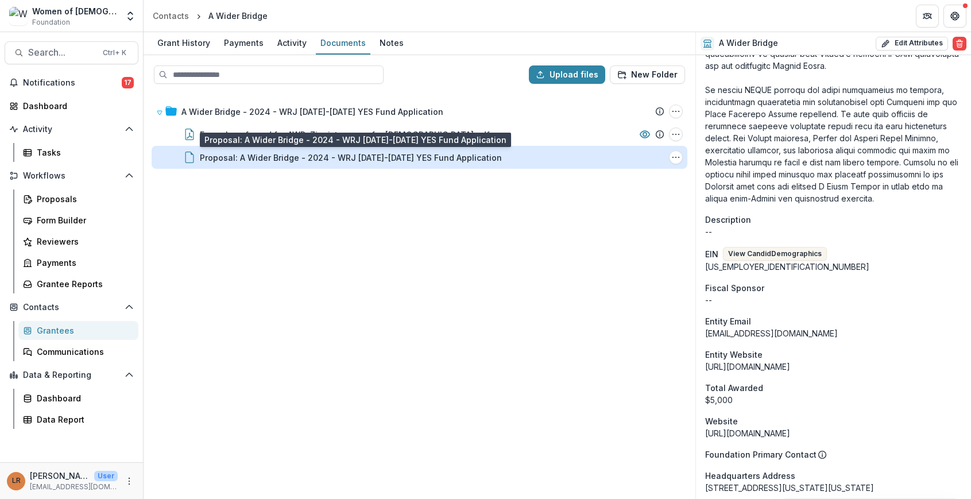
click at [428, 162] on div "Proposal: A Wider Bridge - 2024 - WRJ 2025-2026 YES Fund Application" at bounding box center [351, 158] width 302 height 12
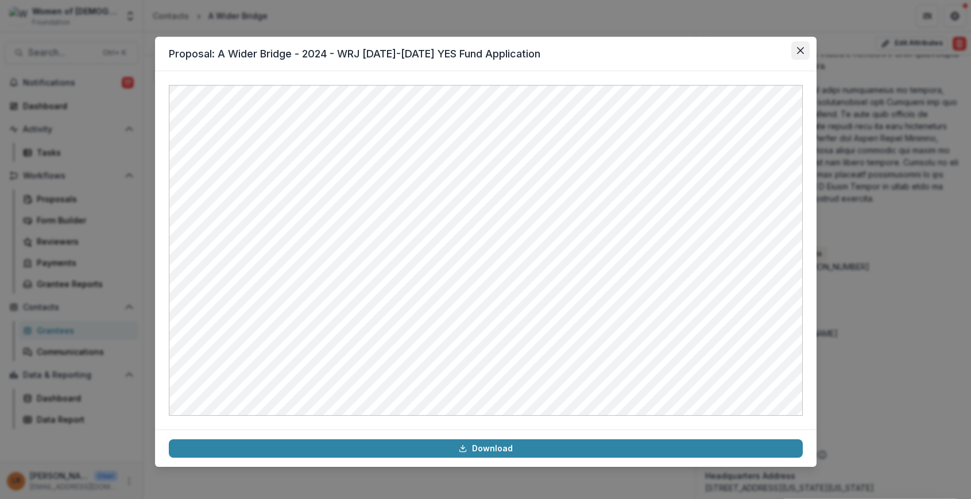
click at [794, 50] on button "Close" at bounding box center [800, 50] width 18 height 18
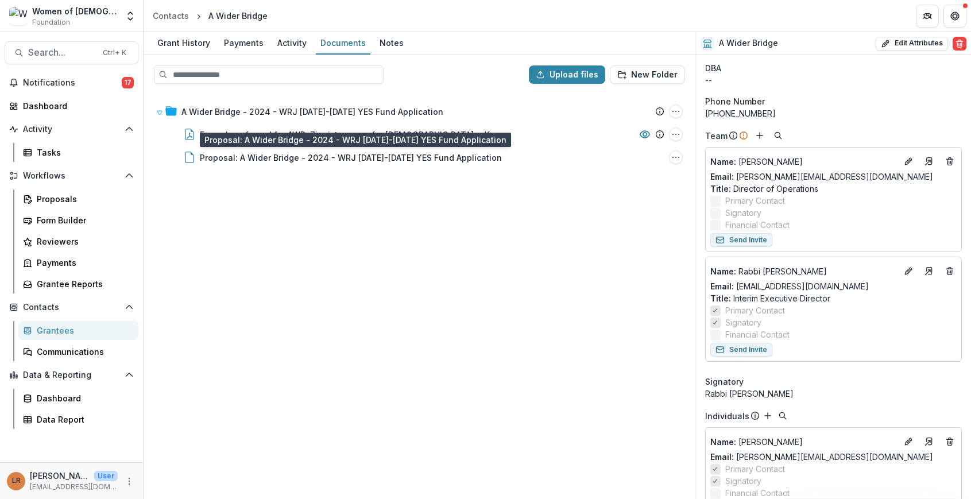
scroll to position [0, 0]
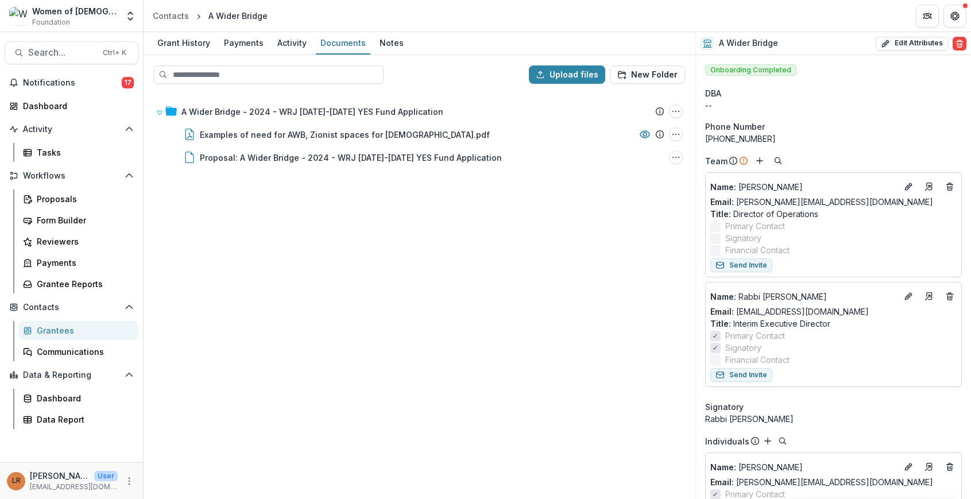
click at [49, 334] on div "Grantees" at bounding box center [83, 330] width 92 height 12
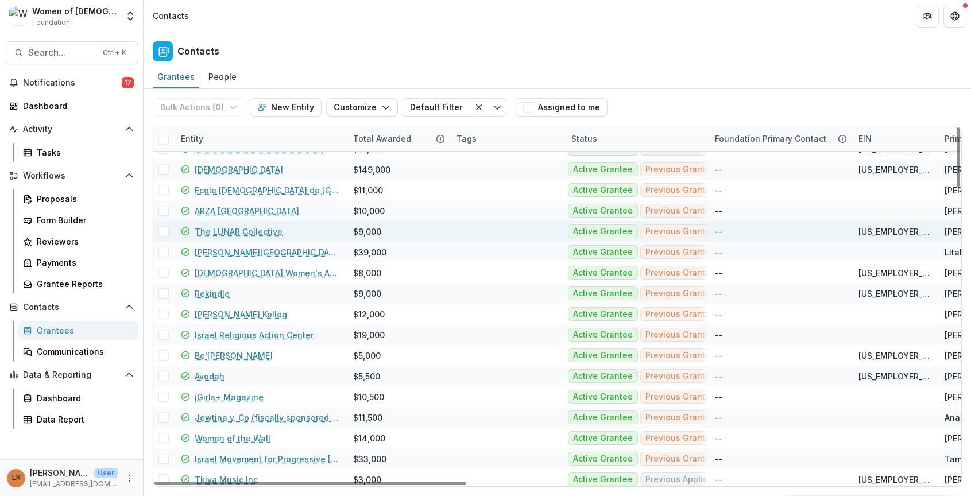
scroll to position [57, 0]
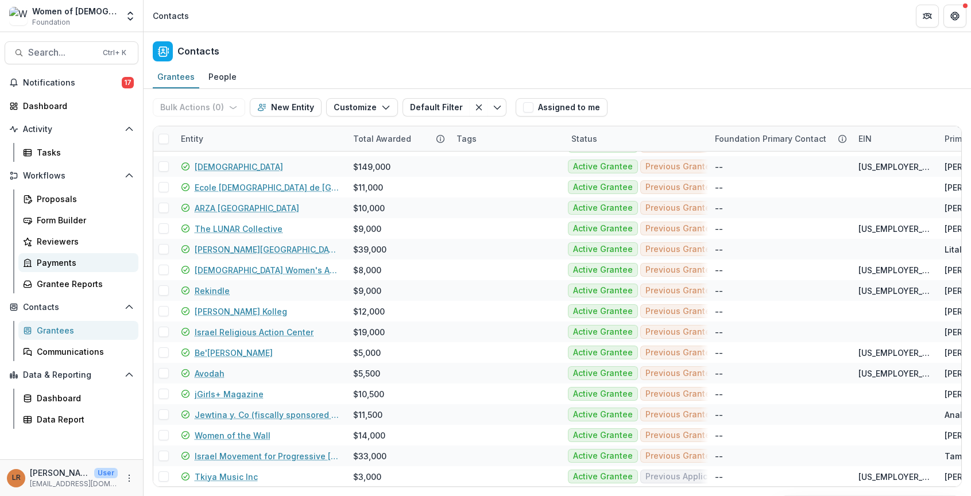
click at [61, 255] on link "Payments" at bounding box center [78, 262] width 120 height 19
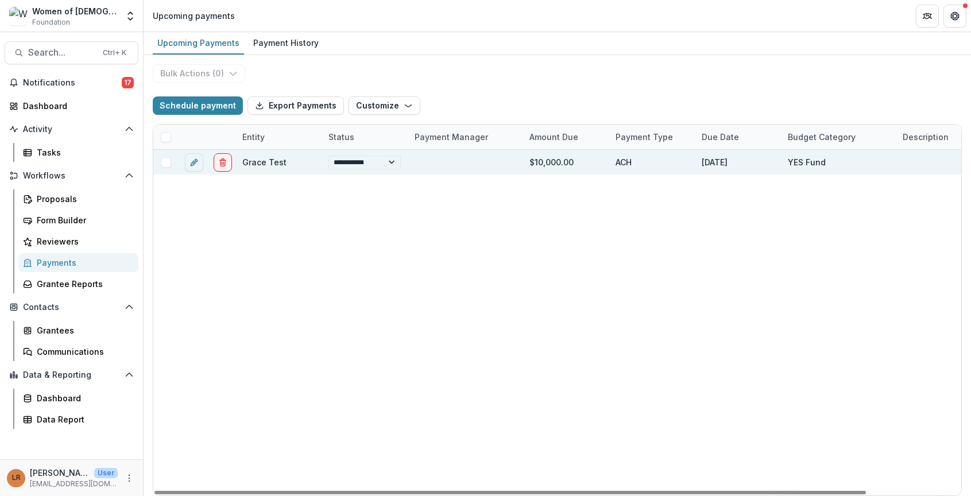
click at [261, 165] on link "Grace Test" at bounding box center [264, 162] width 44 height 10
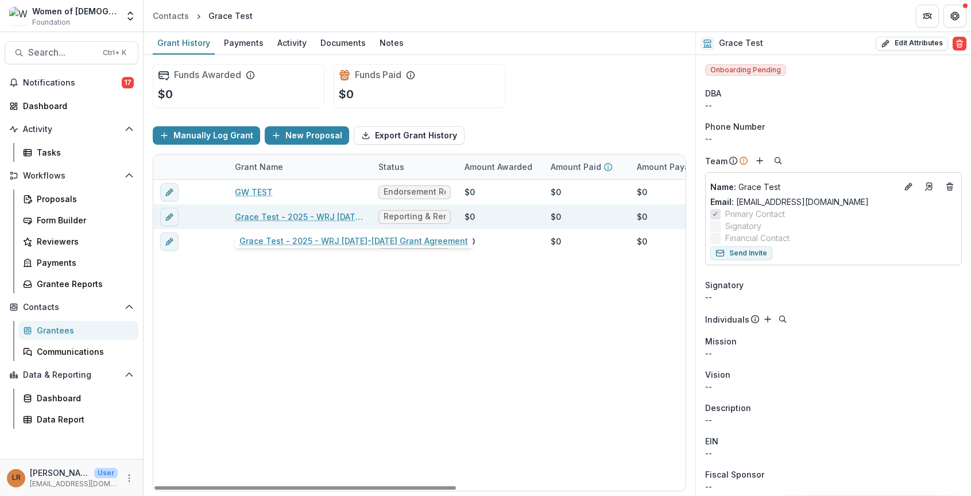
click at [322, 214] on link "Grace Test - 2025 - WRJ 2025-2026 Grant Agreement" at bounding box center [300, 217] width 130 height 12
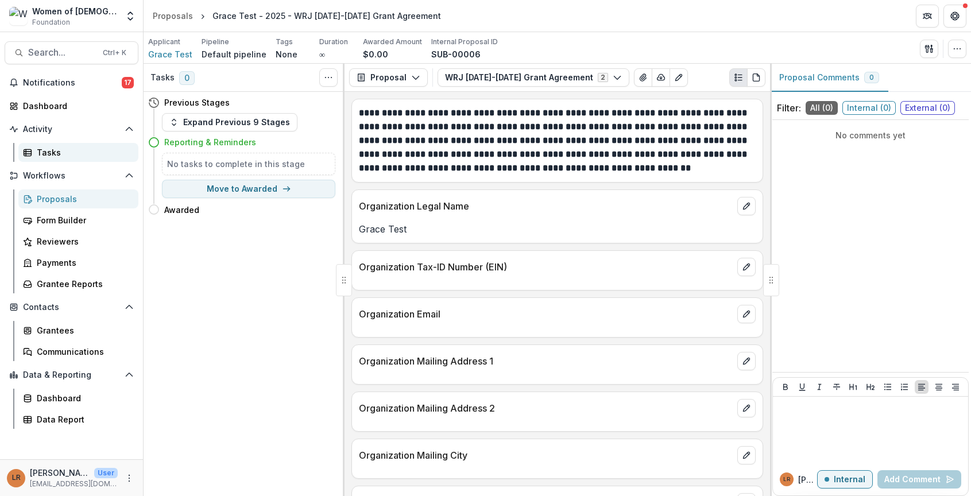
click at [52, 152] on div "Tasks" at bounding box center [83, 152] width 92 height 12
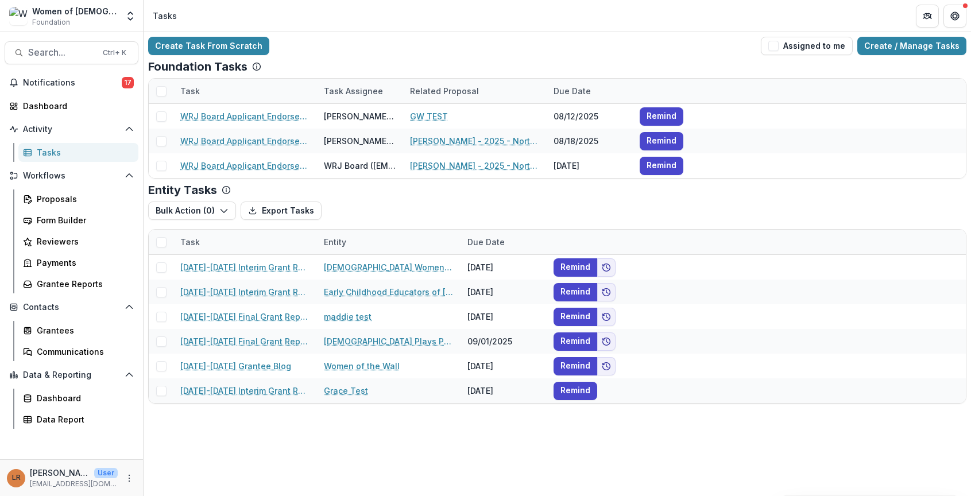
click at [59, 13] on div "Women of Reform Judaism" at bounding box center [75, 11] width 86 height 12
click at [32, 106] on div "Dashboard" at bounding box center [76, 106] width 106 height 12
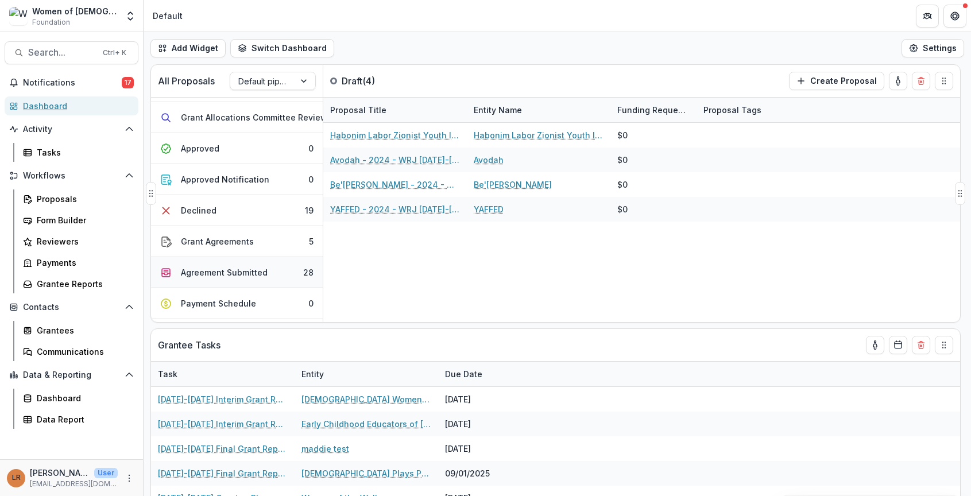
scroll to position [115, 0]
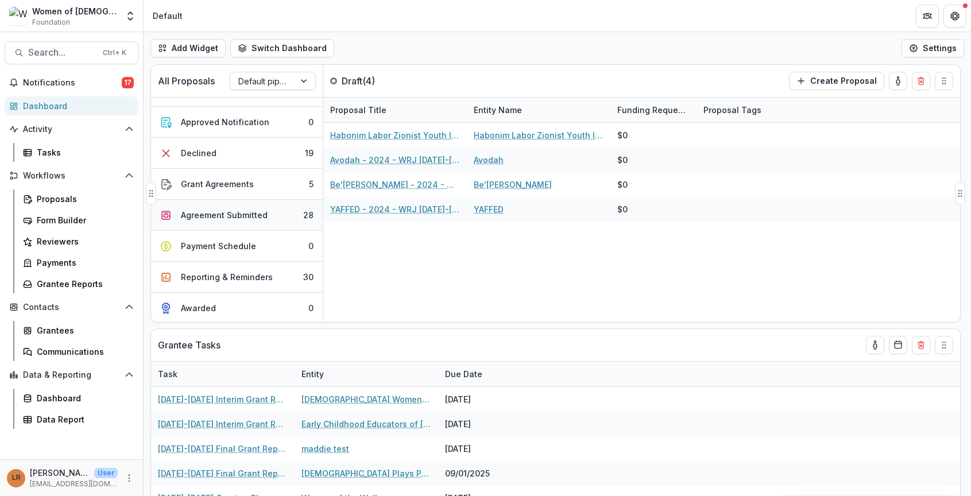
click at [239, 217] on div "Agreement Submitted" at bounding box center [224, 215] width 87 height 12
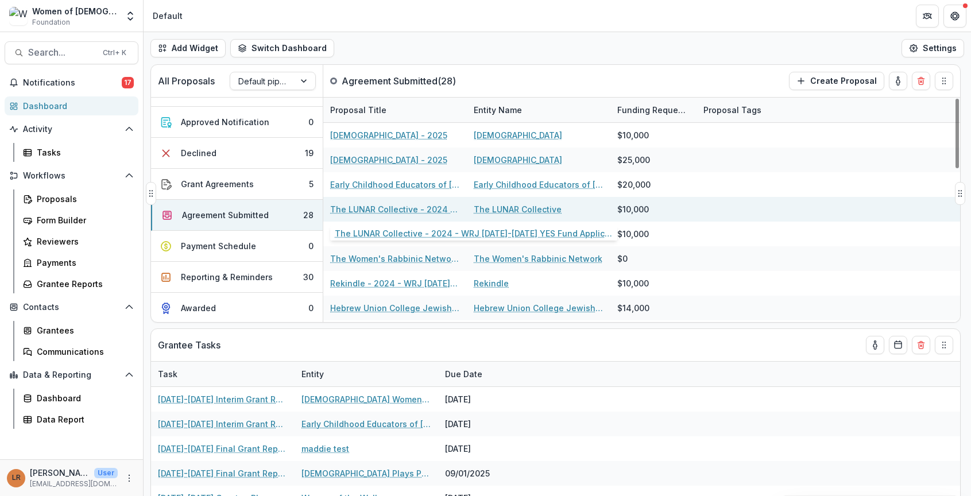
click at [411, 207] on link "The LUNAR Collective - 2024 - WRJ 2025-2026 YES Fund Application" at bounding box center [395, 209] width 130 height 12
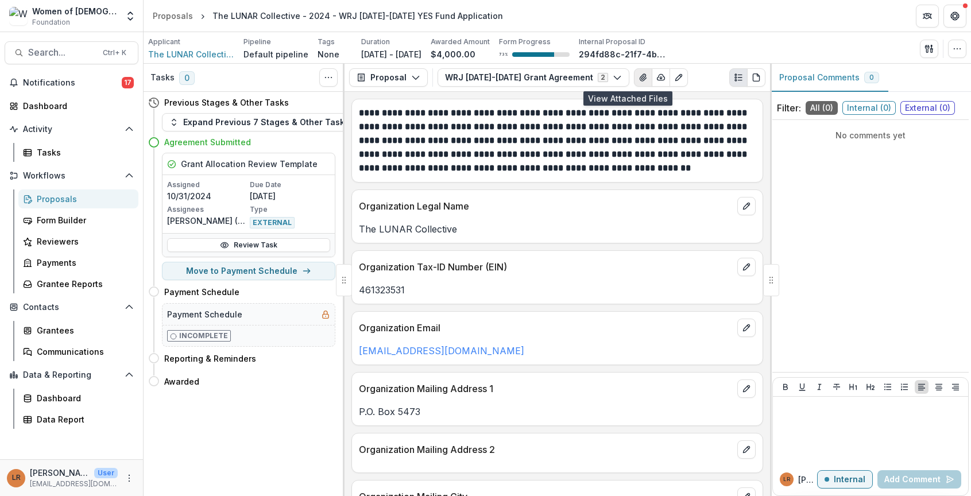
click at [634, 78] on button "View Attached Files" at bounding box center [643, 77] width 18 height 18
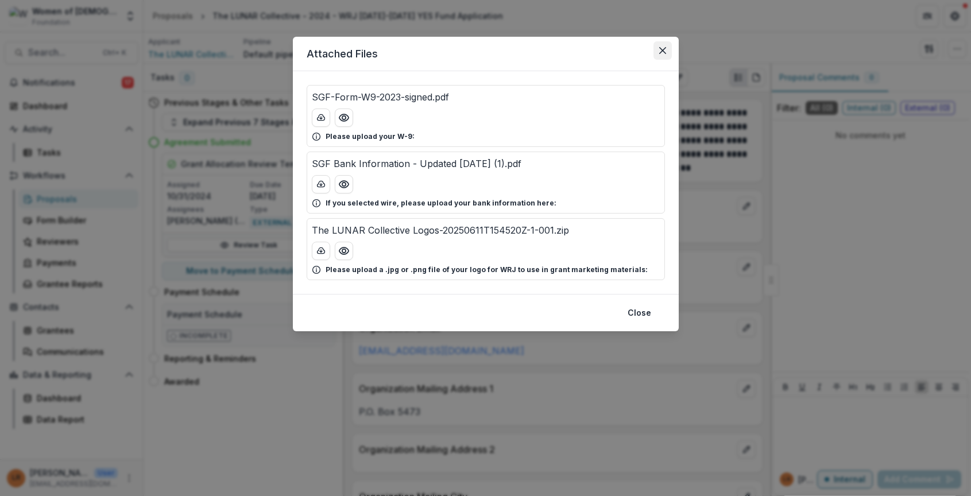
click at [658, 50] on button "Close" at bounding box center [662, 50] width 18 height 18
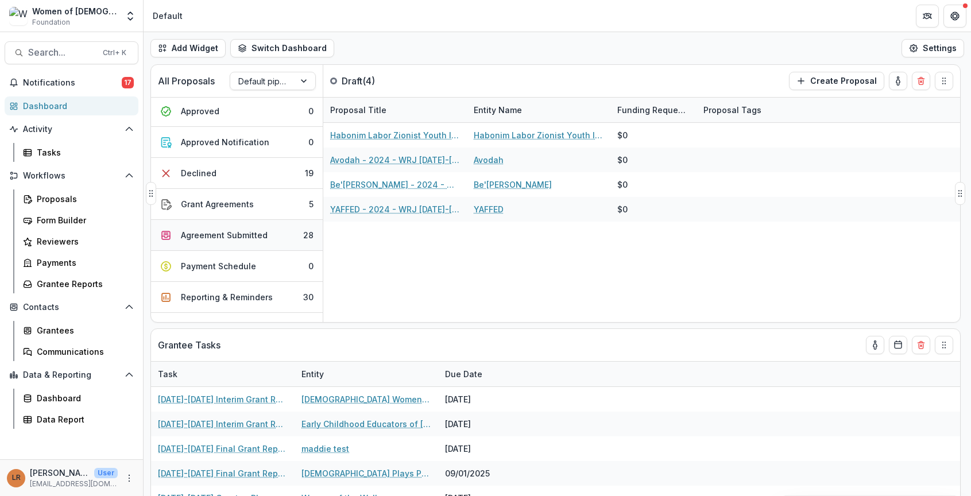
scroll to position [115, 0]
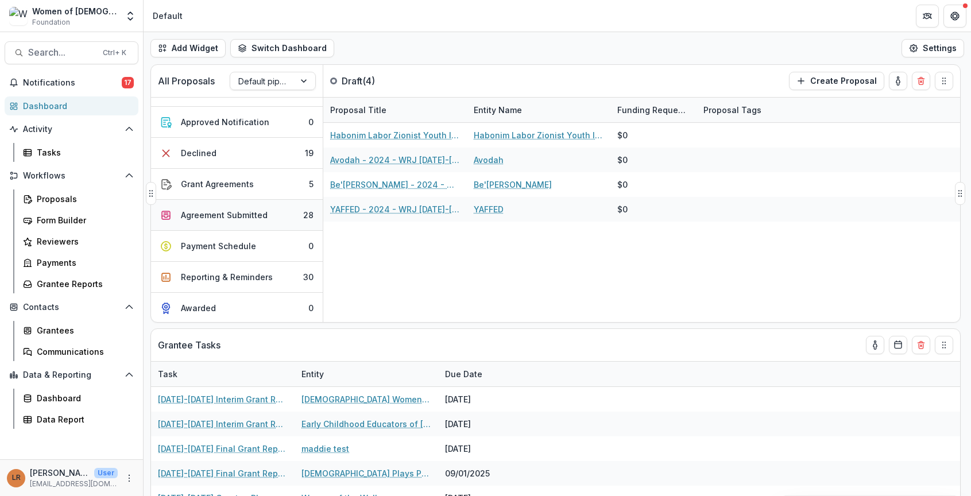
click at [217, 216] on div "Agreement Submitted" at bounding box center [224, 215] width 87 height 12
